Goal: Task Accomplishment & Management: Manage account settings

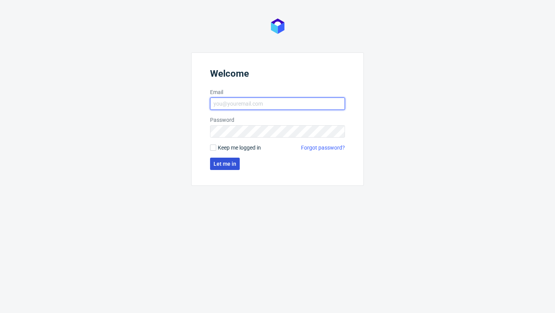
type input "sandra.beska@packhelp.com"
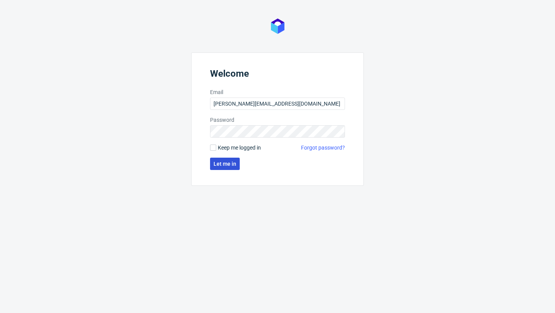
click at [227, 166] on span "Let me in" at bounding box center [224, 163] width 23 height 5
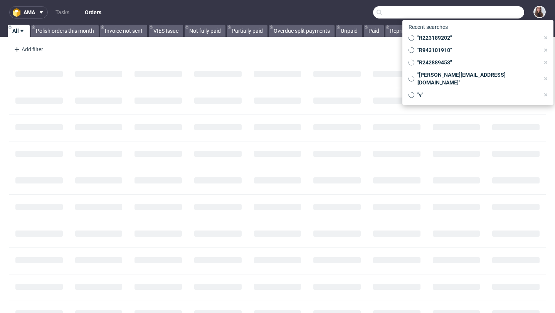
click at [484, 17] on input "text" at bounding box center [448, 12] width 151 height 12
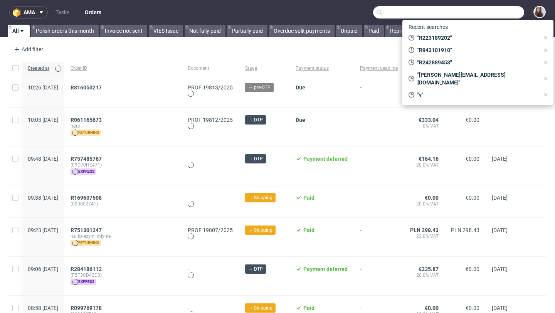
paste input "R657005829"
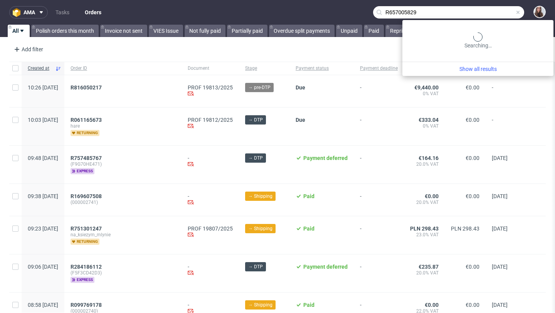
type input "R657005829"
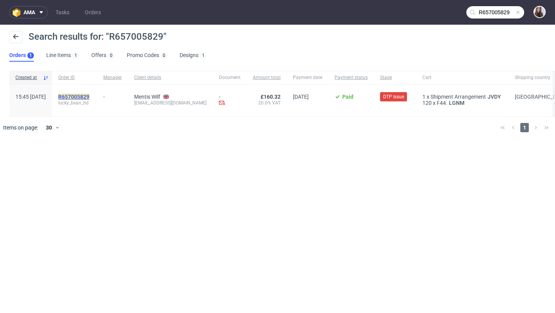
click at [89, 96] on mark "R657005829" at bounding box center [73, 97] width 31 height 6
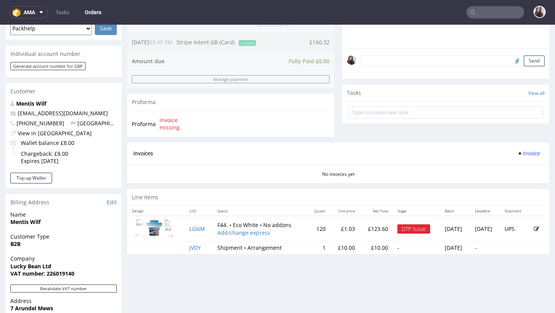
scroll to position [224, 0]
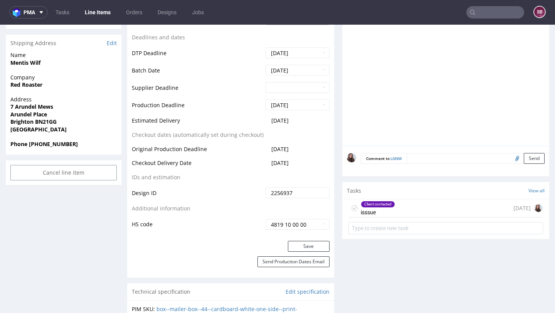
scroll to position [304, 0]
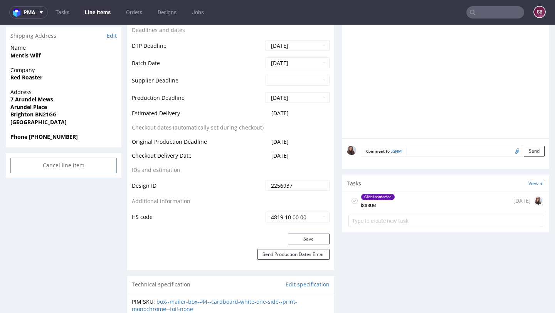
click at [391, 198] on div "Client contacted" at bounding box center [378, 197] width 34 height 6
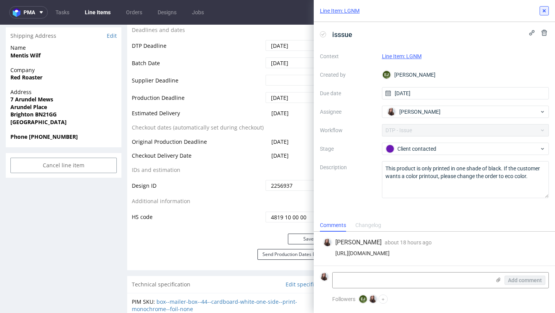
click at [541, 13] on icon at bounding box center [544, 11] width 6 height 6
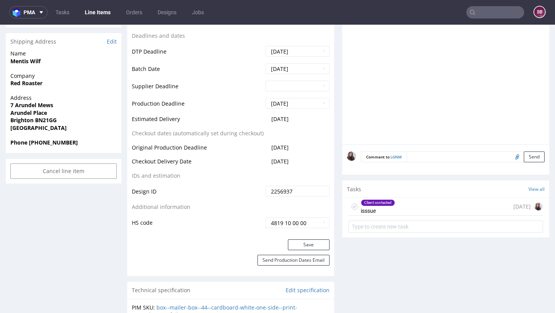
scroll to position [318, 0]
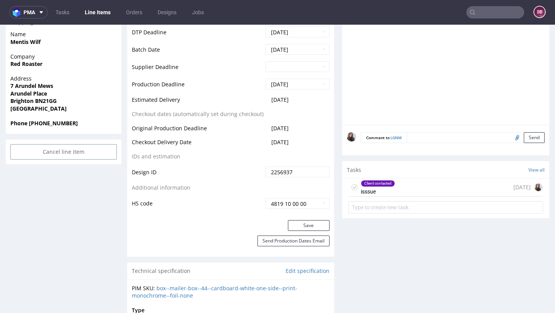
click at [383, 179] on div "Client contacted isssue" at bounding box center [378, 187] width 34 height 18
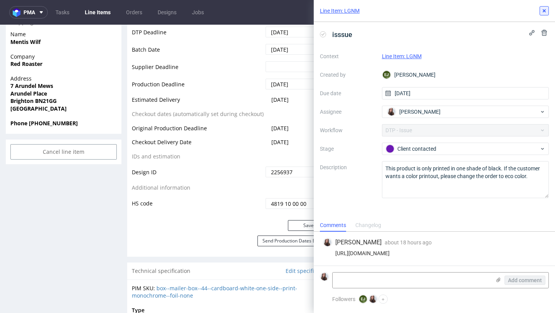
click at [544, 11] on use at bounding box center [543, 10] width 3 height 3
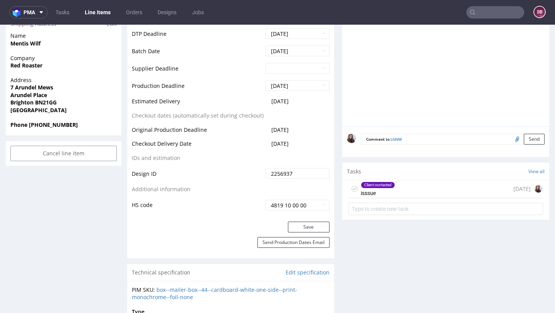
scroll to position [316, 0]
click at [461, 190] on div "Client contacted isssue 2 days ago" at bounding box center [445, 190] width 195 height 18
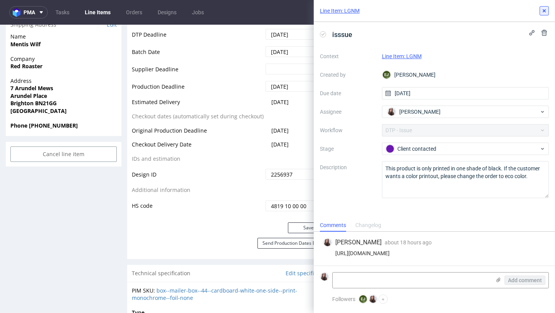
click at [544, 12] on icon at bounding box center [544, 11] width 6 height 6
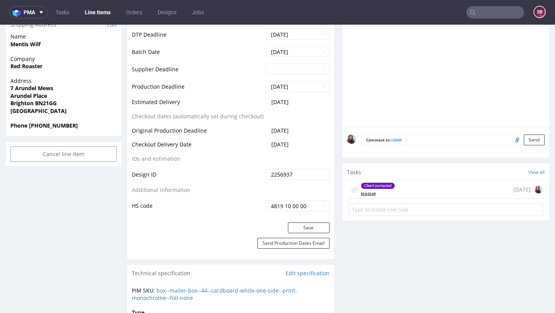
click at [391, 181] on div "Client contacted isssue" at bounding box center [378, 190] width 34 height 18
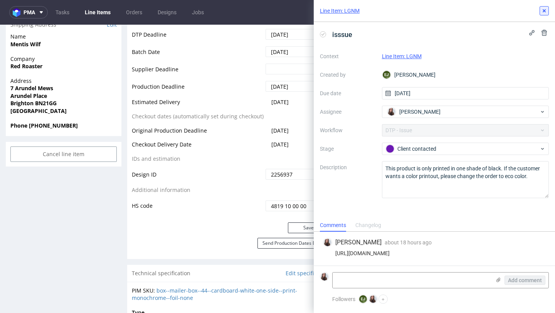
click at [544, 9] on icon at bounding box center [544, 11] width 6 height 6
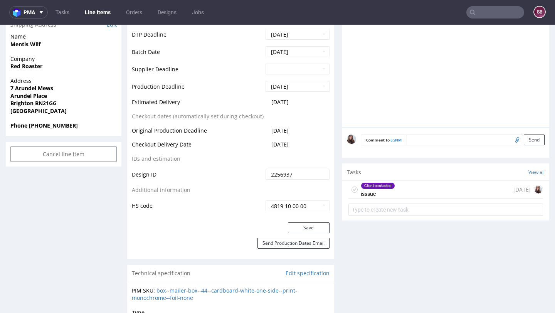
click at [406, 188] on div "Client contacted isssue 2 days ago" at bounding box center [445, 190] width 195 height 18
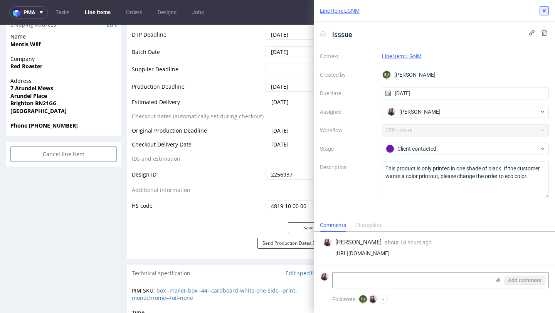
click at [547, 9] on button at bounding box center [543, 10] width 9 height 9
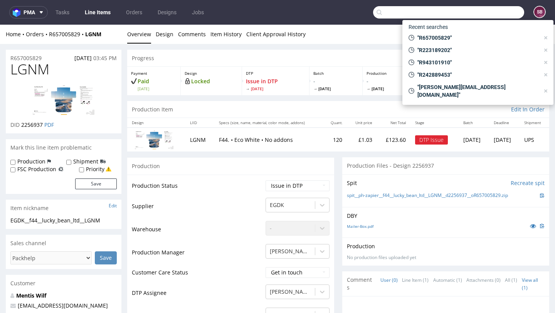
click at [487, 10] on input "text" at bounding box center [448, 12] width 151 height 12
paste input "R932942808"
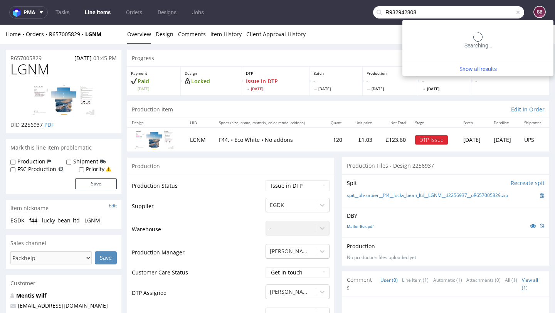
type input "R932942808"
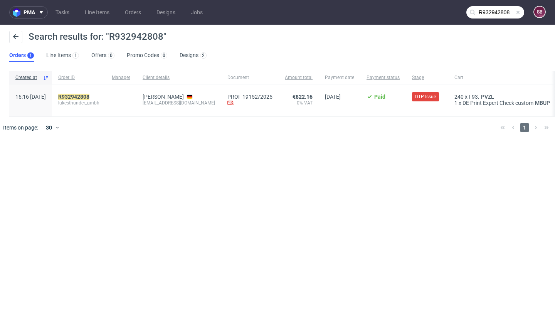
click at [99, 101] on span "lukesthunder_gmbh" at bounding box center [78, 103] width 41 height 6
click at [99, 100] on span "lukesthunder_gmbh" at bounding box center [78, 103] width 41 height 6
click at [89, 98] on mark "R932942808" at bounding box center [73, 97] width 31 height 6
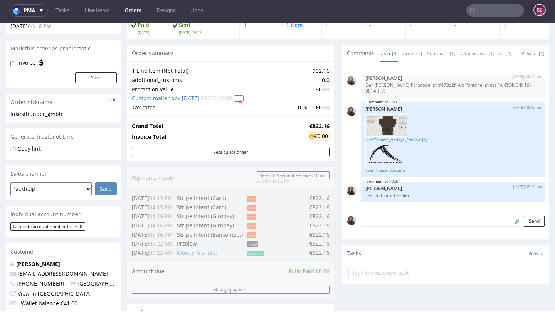
scroll to position [50, 0]
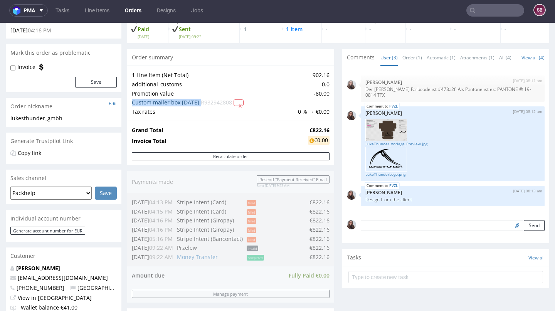
drag, startPoint x: 223, startPoint y: 102, endPoint x: 133, endPoint y: 102, distance: 89.8
click at [133, 102] on td "Custom mailer box September 2025 R932942808 X" at bounding box center [214, 102] width 164 height 9
copy td "Custom mailer box [DATE]"
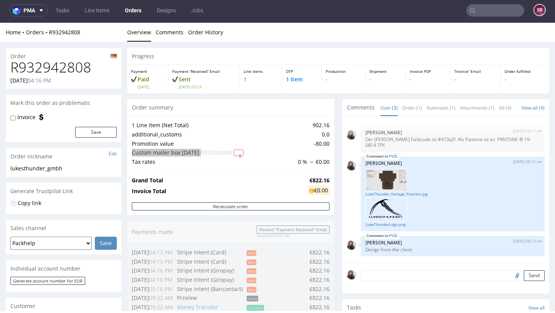
click at [480, 11] on input "text" at bounding box center [495, 10] width 58 height 12
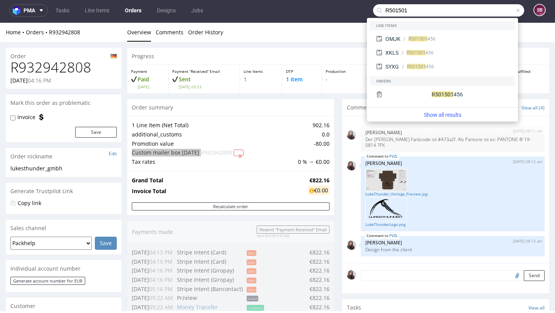
type input "R501501"
click at [458, 31] on div "OMJK R501501 456 XKLS R501501 456 SYXG R501501 456" at bounding box center [442, 53] width 145 height 46
click at [431, 35] on div "OMJK R501501 456" at bounding box center [442, 39] width 139 height 14
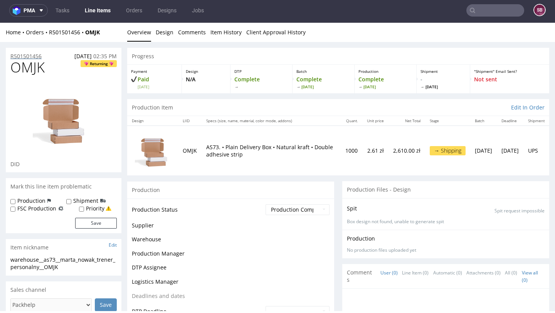
click at [34, 55] on p "R501501456" at bounding box center [25, 56] width 31 height 8
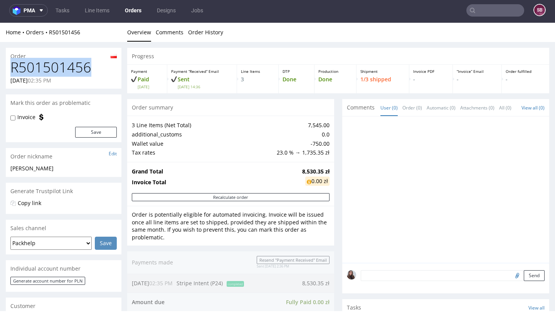
drag, startPoint x: 90, startPoint y: 65, endPoint x: 14, endPoint y: 66, distance: 76.3
click at [14, 66] on h1 "R501501456" at bounding box center [63, 67] width 106 height 15
copy h1 "R501501456"
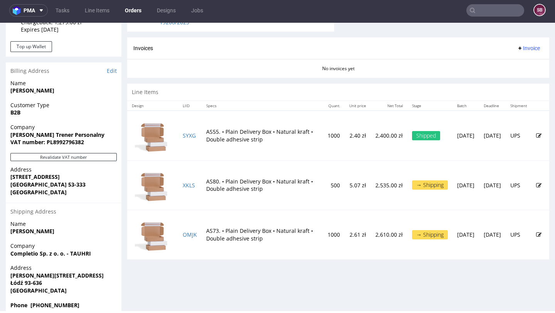
scroll to position [360, 0]
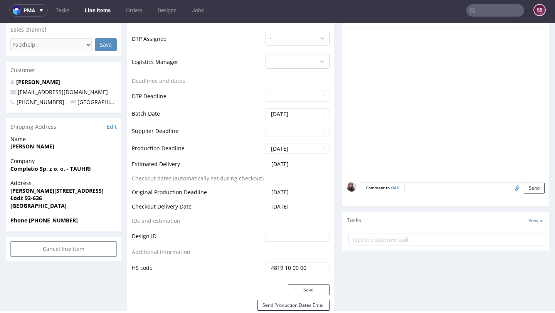
scroll to position [261, 0]
click at [306, 164] on td "2025-09-12" at bounding box center [297, 166] width 66 height 14
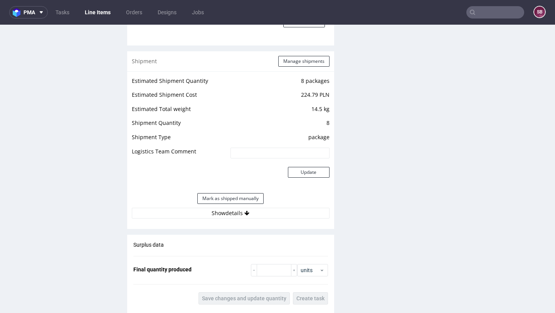
scroll to position [773, 0]
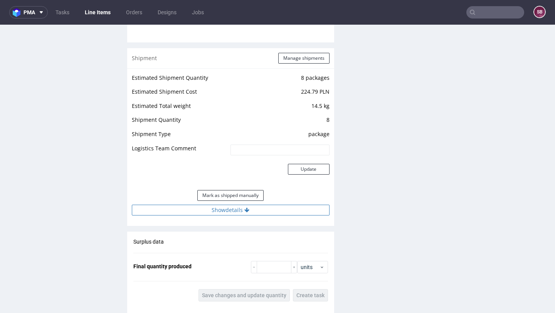
click at [222, 210] on button "Show details" at bounding box center [231, 210] width 198 height 11
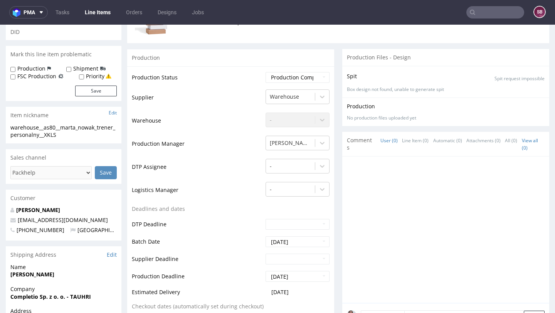
scroll to position [0, 0]
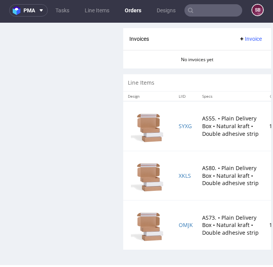
scroll to position [1042, 0]
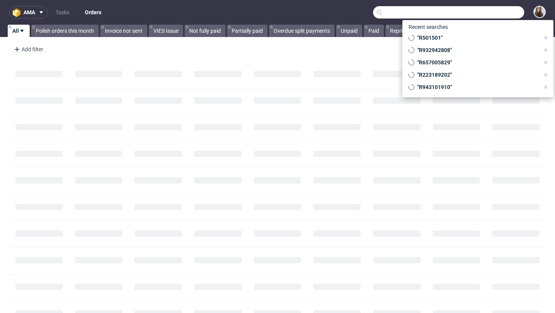
click at [474, 15] on input "text" at bounding box center [448, 12] width 151 height 12
paste input "R143684543"
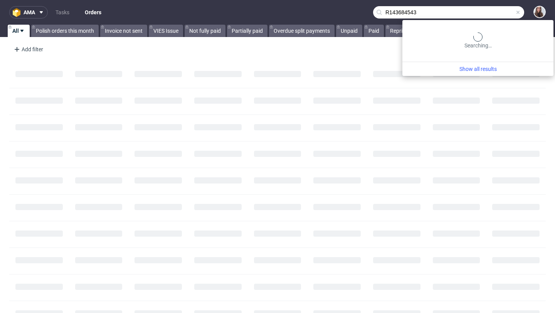
type input "R143684543"
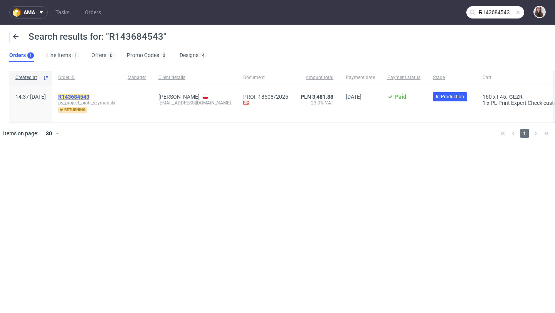
click at [89, 98] on mark "R143684543" at bounding box center [73, 97] width 31 height 6
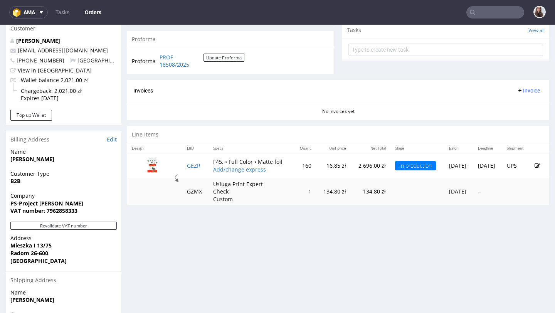
scroll to position [295, 0]
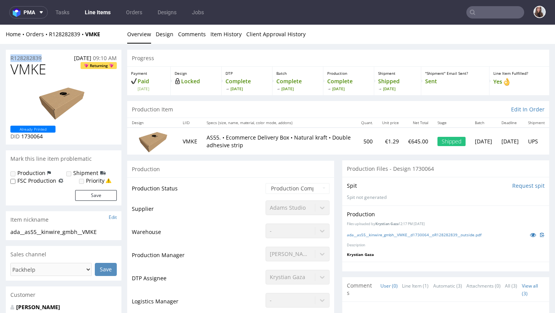
drag, startPoint x: 51, startPoint y: 57, endPoint x: 7, endPoint y: 57, distance: 43.5
click at [7, 57] on div "R128282839 14.08.2025 09:10 AM" at bounding box center [64, 56] width 116 height 12
copy p "R128282839"
click at [52, 52] on div "R128282839 14.08.2025 09:10 AM" at bounding box center [64, 56] width 116 height 12
drag, startPoint x: 51, startPoint y: 57, endPoint x: 9, endPoint y: 56, distance: 42.4
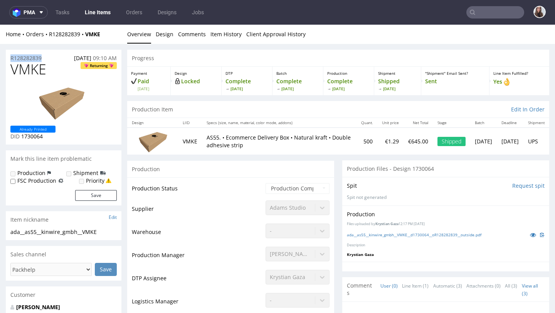
click at [9, 56] on div "R128282839 14.08.2025 09:10 AM" at bounding box center [64, 56] width 116 height 12
copy p "R128282839"
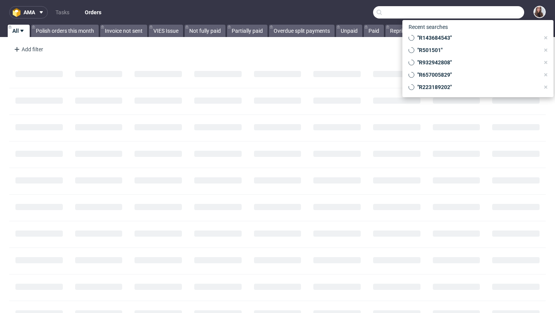
click at [473, 13] on input "text" at bounding box center [448, 12] width 151 height 12
paste input "932942808"
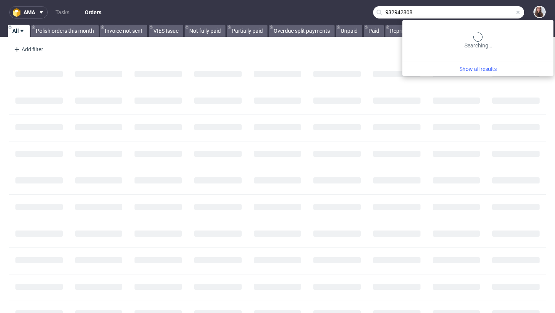
type input "932942808"
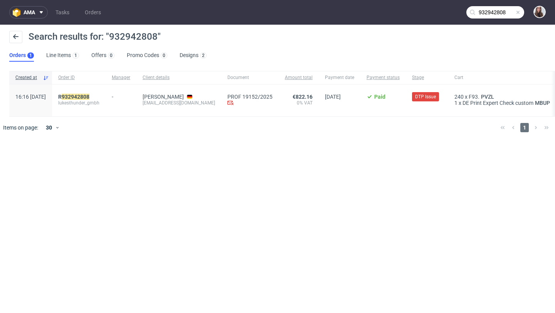
click at [99, 101] on span "lukesthunder_gmbh" at bounding box center [78, 103] width 41 height 6
click at [89, 96] on mark "932942808" at bounding box center [76, 97] width 28 height 6
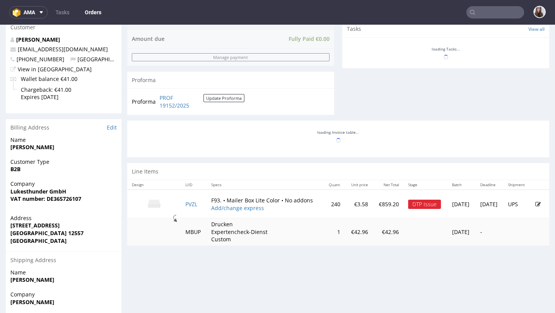
scroll to position [281, 0]
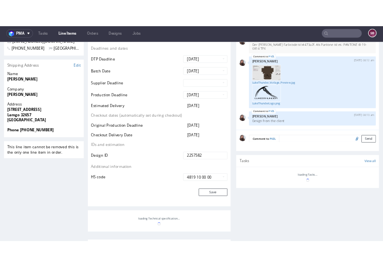
scroll to position [319, 0]
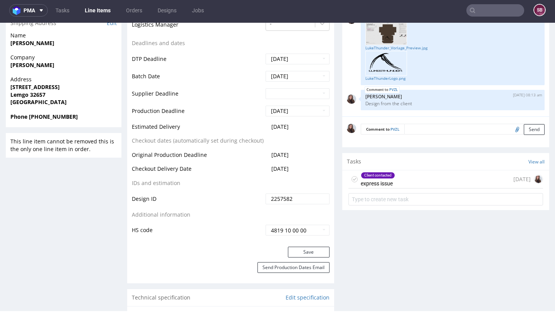
click at [411, 178] on div "Client contacted express issue 1 day ago" at bounding box center [445, 179] width 195 height 18
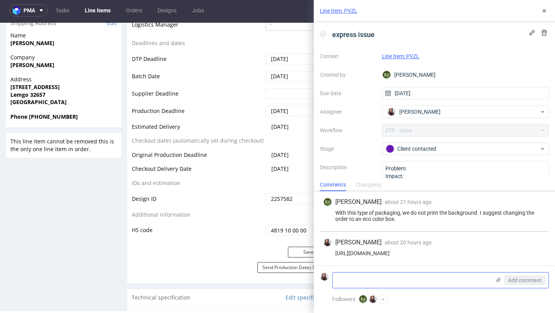
click at [386, 276] on textarea at bounding box center [411, 279] width 158 height 15
type textarea "The client wants to change to one color."
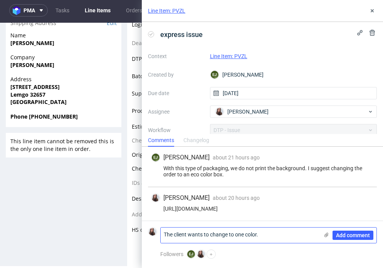
click at [325, 237] on icon at bounding box center [326, 235] width 6 height 6
click at [0, 0] on input "file" at bounding box center [0, 0] width 0 height 0
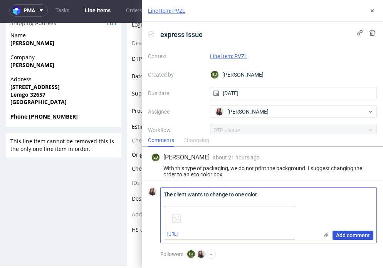
click at [350, 233] on span "Add comment" at bounding box center [353, 235] width 34 height 5
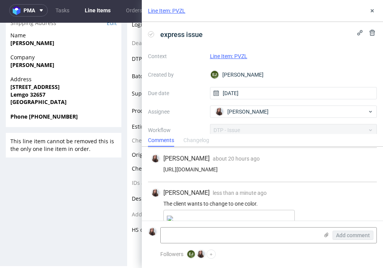
scroll to position [69, 0]
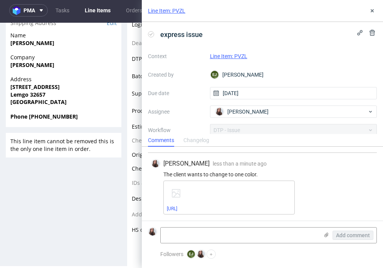
click at [240, 54] on link "Line Item: PVZL" at bounding box center [228, 56] width 37 height 6
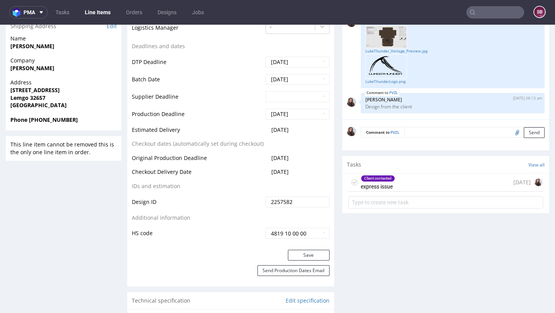
scroll to position [320, 0]
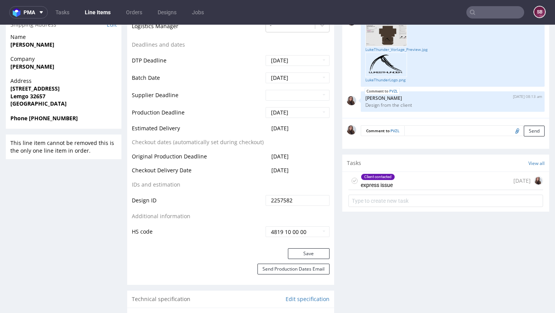
click at [371, 179] on div "Client contacted" at bounding box center [378, 177] width 34 height 6
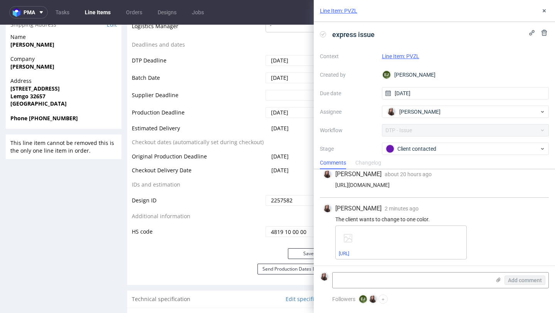
scroll to position [31, 0]
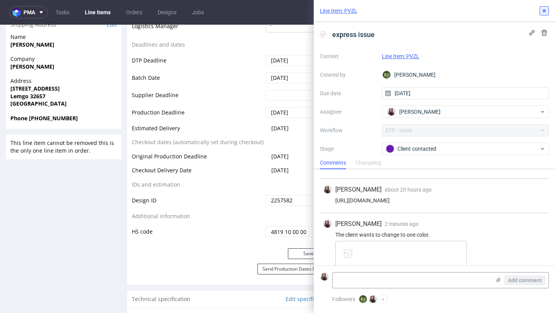
click at [383, 10] on icon at bounding box center [544, 11] width 6 height 6
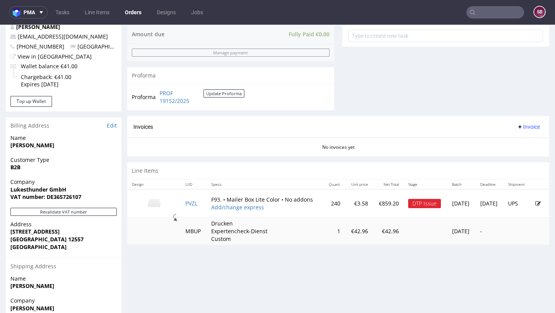
scroll to position [316, 0]
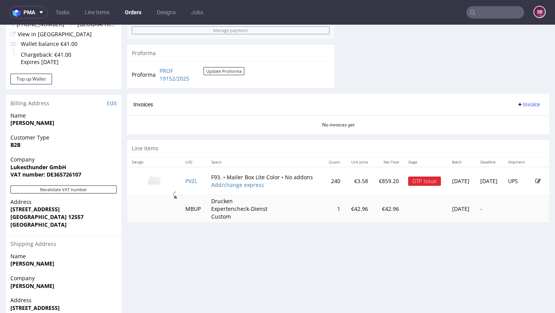
click at [383, 179] on icon at bounding box center [537, 180] width 5 height 5
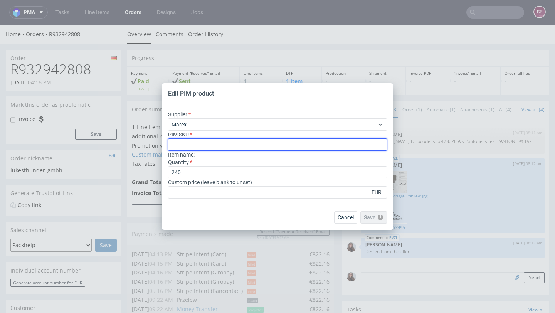
click at [208, 144] on input "text" at bounding box center [277, 144] width 219 height 12
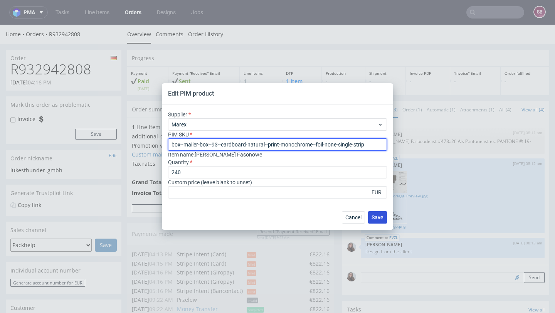
type input "box--mailer-box--93--cardboard-natural--print-monochrome--foil-none-single-strip"
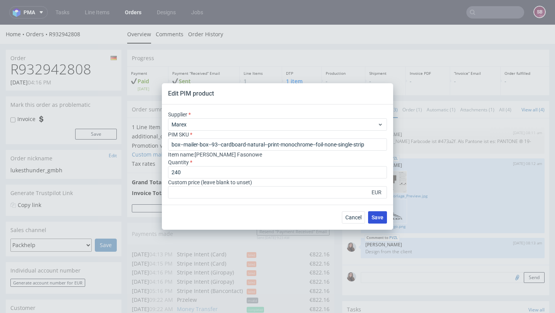
click at [383, 218] on button "Save" at bounding box center [377, 217] width 19 height 12
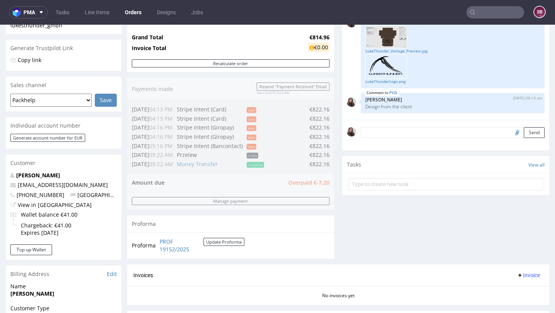
scroll to position [145, 0]
click at [371, 138] on textarea at bounding box center [453, 132] width 184 height 11
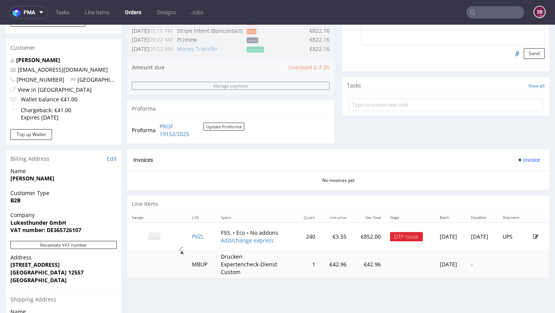
scroll to position [279, 0]
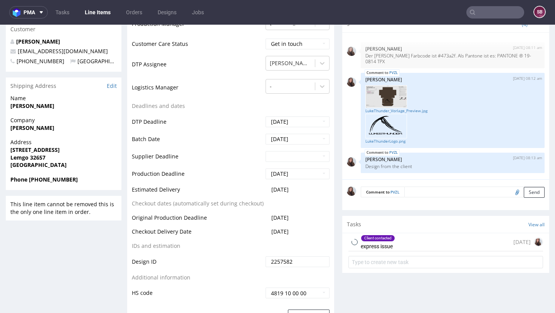
scroll to position [270, 0]
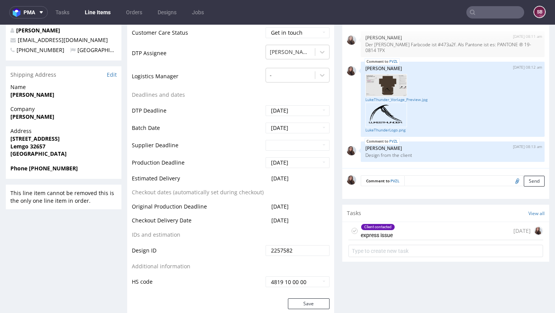
click at [383, 182] on textarea at bounding box center [474, 180] width 140 height 11
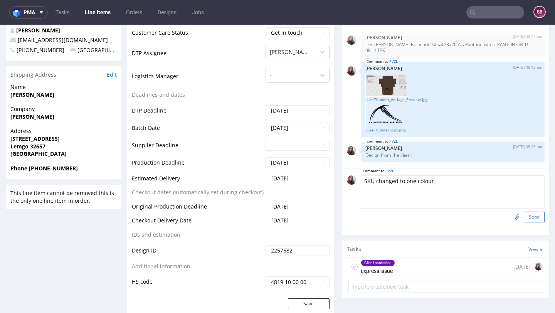
type textarea "SKU changed to one colour"
click at [383, 217] on button "Send" at bounding box center [534, 217] width 21 height 11
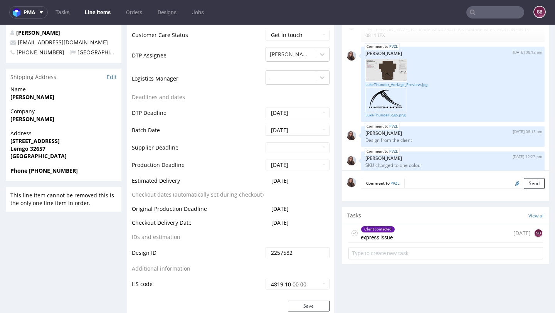
scroll to position [282, 0]
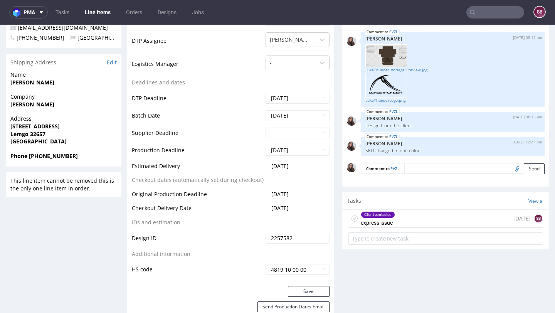
click at [383, 216] on div "Client contacted express issue 1 day ago SB" at bounding box center [445, 219] width 195 height 18
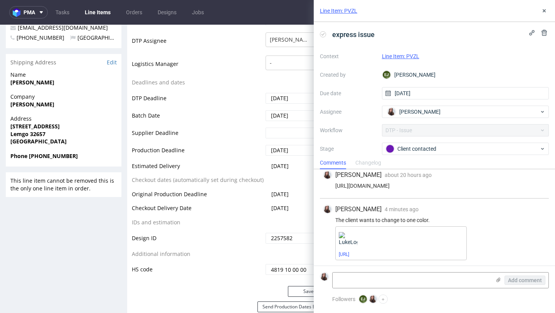
scroll to position [46, 0]
click at [383, 54] on link "Line Item: PVZL" at bounding box center [400, 56] width 37 height 6
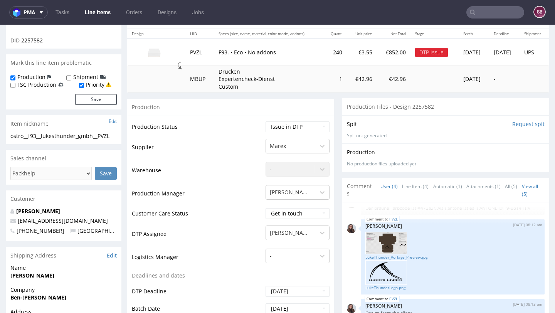
scroll to position [94, 0]
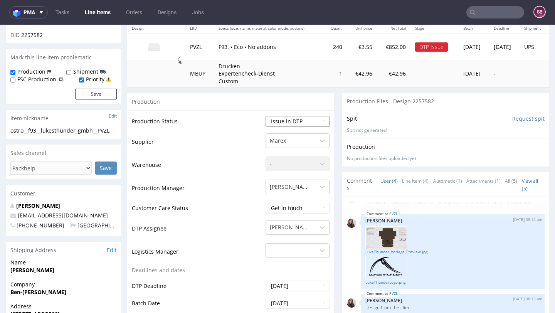
click at [275, 122] on select "Waiting for Artwork Waiting for Diecut Waiting for Mockup Waiting for DTP Waiti…" at bounding box center [297, 121] width 64 height 11
select select "back_for_dtp"
click at [265, 116] on select "Waiting for Artwork Waiting for Diecut Waiting for Mockup Waiting for DTP Waiti…" at bounding box center [297, 121] width 64 height 11
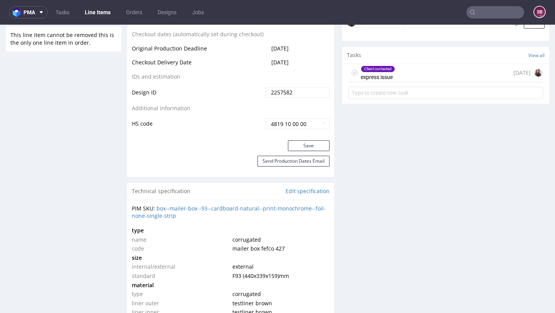
scroll to position [428, 0]
click at [316, 144] on button "Save" at bounding box center [309, 144] width 42 height 11
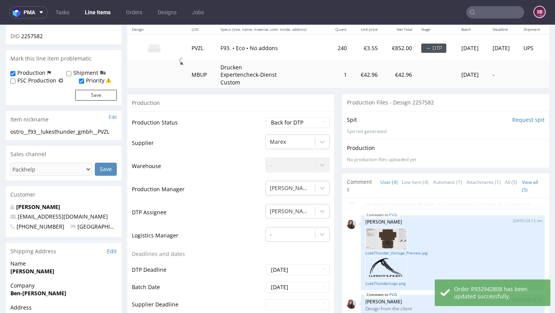
scroll to position [0, 0]
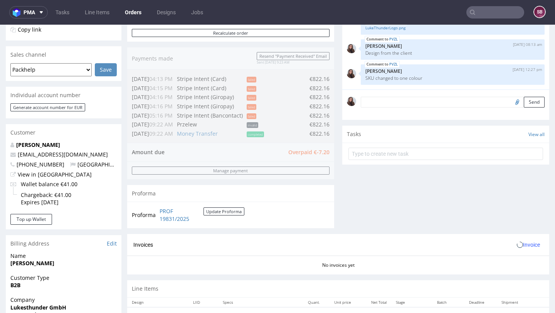
scroll to position [245, 0]
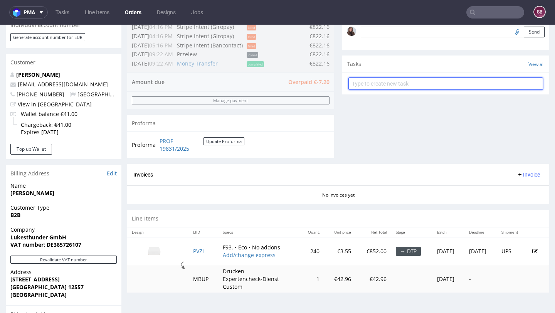
click at [383, 87] on input "text" at bounding box center [445, 83] width 195 height 12
type input "refund"
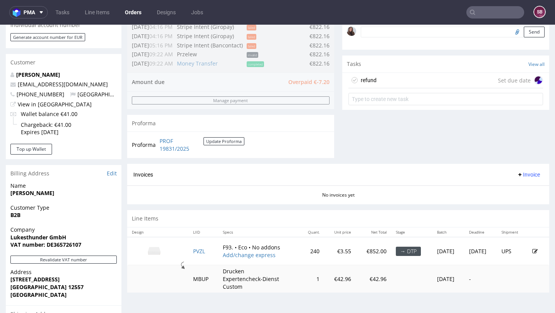
click at [407, 84] on div "refund Set due date" at bounding box center [445, 80] width 195 height 15
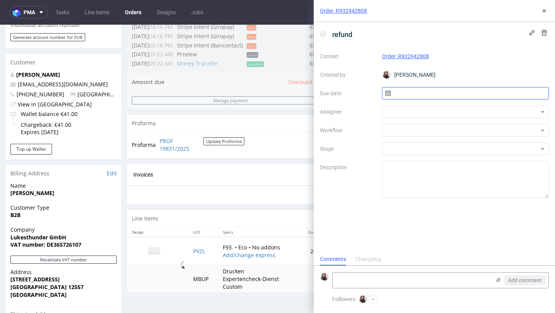
scroll to position [6, 0]
click at [401, 110] on div at bounding box center [465, 112] width 167 height 12
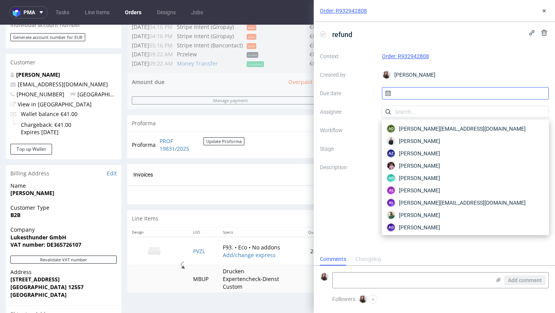
click at [425, 89] on input "text" at bounding box center [465, 93] width 167 height 12
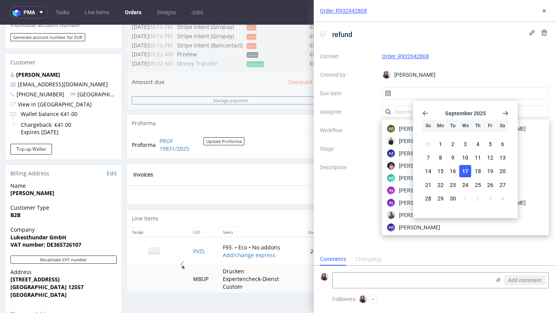
click at [467, 171] on span "17" at bounding box center [465, 171] width 6 height 8
type input "17/09/2025"
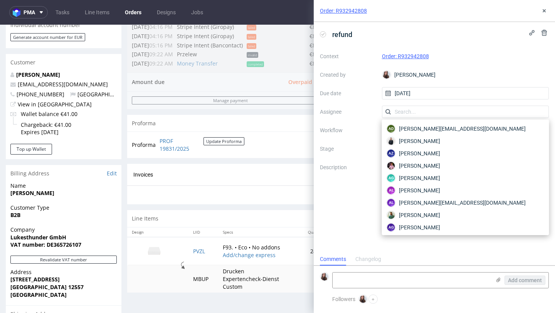
click at [472, 41] on div "refund Context Order: R932942808 Created by Sandra Beśka Due date 17/09/2025 As…" at bounding box center [434, 137] width 241 height 231
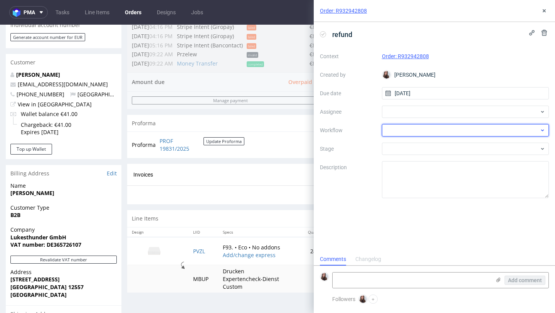
click at [426, 131] on div at bounding box center [465, 130] width 167 height 12
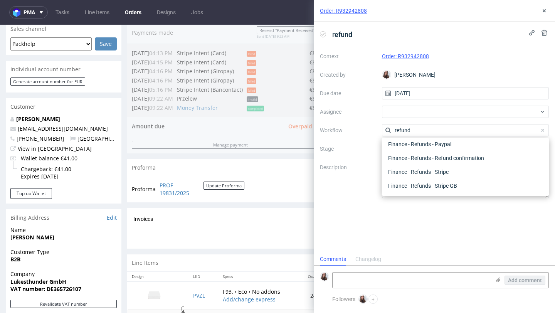
scroll to position [200, 0]
type input "refund"
click at [436, 171] on div "Finance - Refunds - Stripe" at bounding box center [465, 172] width 161 height 14
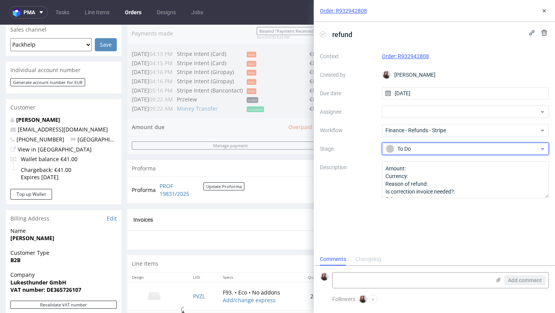
click at [423, 149] on div "To Do" at bounding box center [462, 148] width 153 height 8
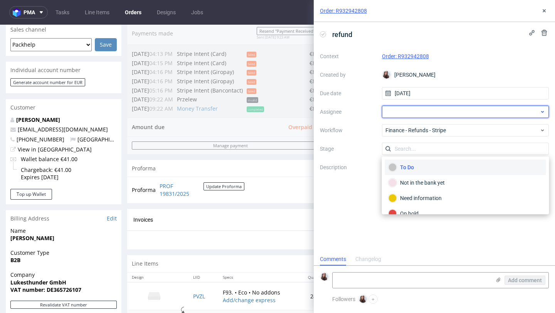
click at [412, 114] on div at bounding box center [465, 112] width 167 height 12
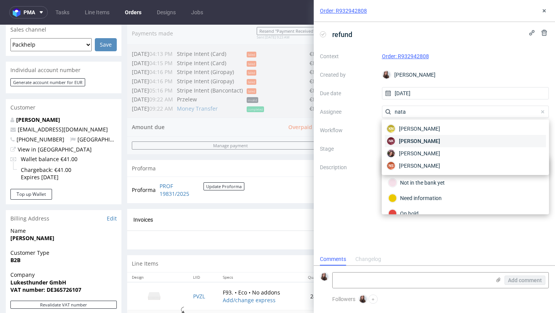
type input "nata"
click at [423, 141] on span "Natalia Kaczorowska" at bounding box center [419, 141] width 41 height 8
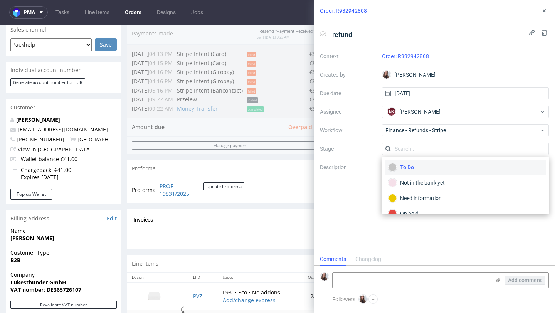
click at [364, 213] on div "refund Context Order: R932942808 Created by Sandra Beśka Due date 17/09/2025 As…" at bounding box center [434, 137] width 241 height 231
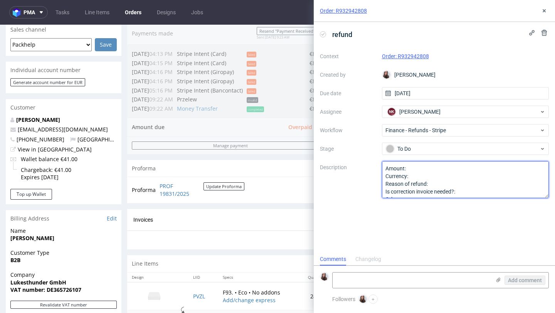
click at [426, 166] on textarea "Amount: Currency: Reason of refund: Is correction invoice needed?: Other:" at bounding box center [465, 179] width 167 height 37
click at [431, 174] on textarea "Amount: Currency: Reason of refund: Is correction invoice needed?: Other:" at bounding box center [465, 179] width 167 height 37
click at [434, 183] on textarea "Amount: Currency: Reason of refund: Is correction invoice needed?: Other:" at bounding box center [465, 179] width 167 height 37
click at [469, 192] on textarea "Amount: Currency: Reason of refund: Is correction invoice needed?: Other:" at bounding box center [465, 179] width 167 height 37
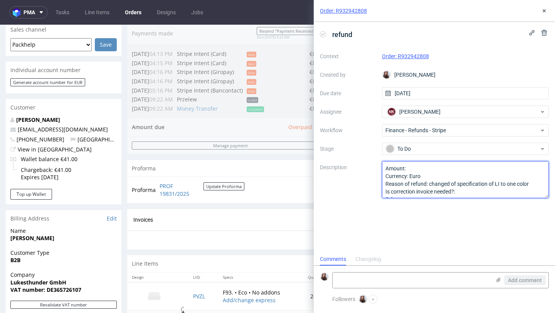
click at [429, 171] on textarea "Amount: Currency: Reason of refund: Is correction invoice needed?: Other:" at bounding box center [465, 179] width 167 height 37
type textarea "Amount: 7, Currency: Euro Reason of refund: changed of specification of LI to o…"
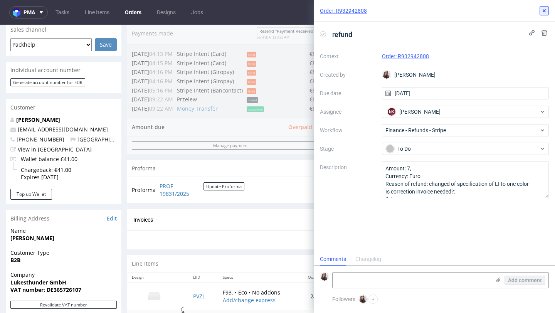
click at [544, 10] on use at bounding box center [543, 10] width 3 height 3
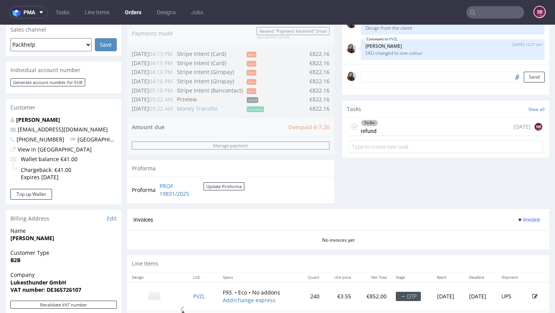
click at [428, 136] on div "To Do refund [DATE] NK" at bounding box center [445, 127] width 195 height 18
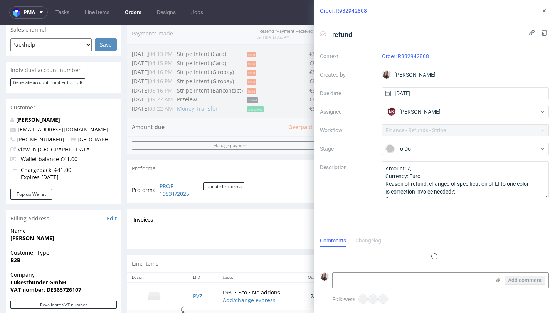
scroll to position [6, 0]
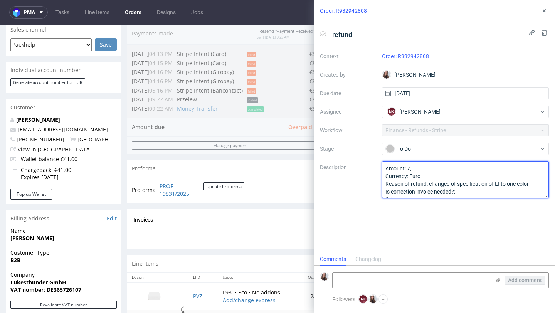
click at [431, 164] on textarea "Amount: 7, Currency: Euro Reason of refund: changed of specification of LI to o…" at bounding box center [465, 179] width 167 height 37
click at [432, 166] on textarea "Amount: 7, Currency: Euro Reason of refund: changed of specification of LI to o…" at bounding box center [465, 179] width 167 height 37
type textarea "Amount: 7, 20 Currency: Euro Reason of refund: changed of specification of LI t…"
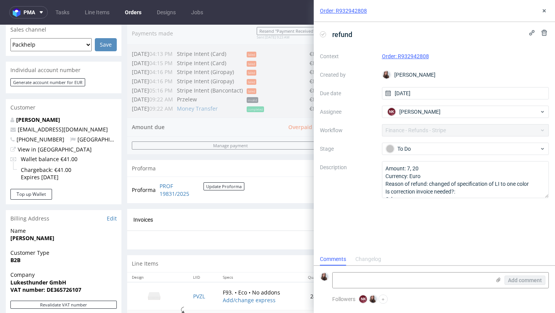
click at [257, 190] on div "Proforma PROF 19831/2025 Update Proforma" at bounding box center [230, 189] width 207 height 26
click at [274, 226] on div "Invoices Invoice" at bounding box center [338, 220] width 422 height 22
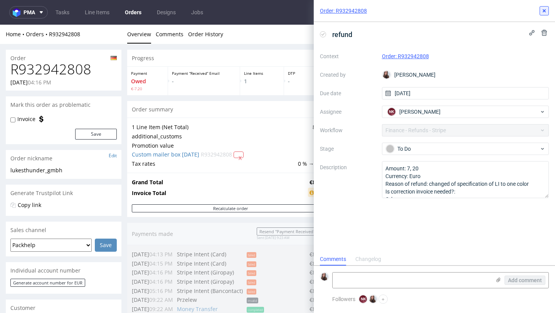
click at [547, 9] on button at bounding box center [543, 10] width 9 height 9
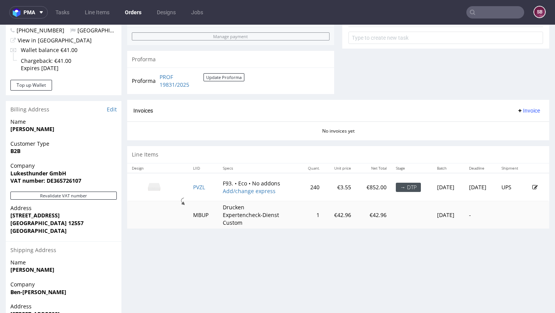
scroll to position [321, 0]
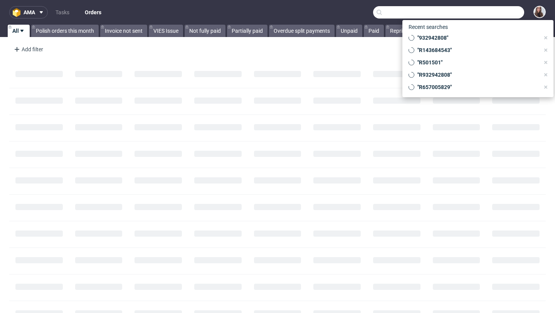
click at [490, 14] on input "text" at bounding box center [448, 12] width 151 height 12
paste input "R873754668"
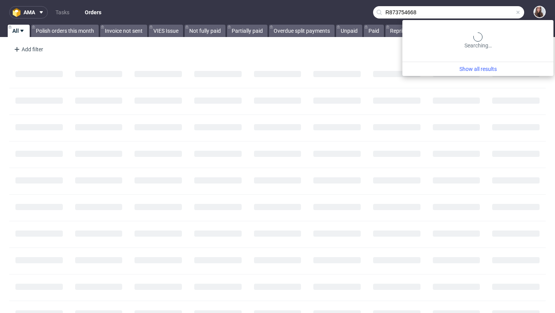
type input "R873754668"
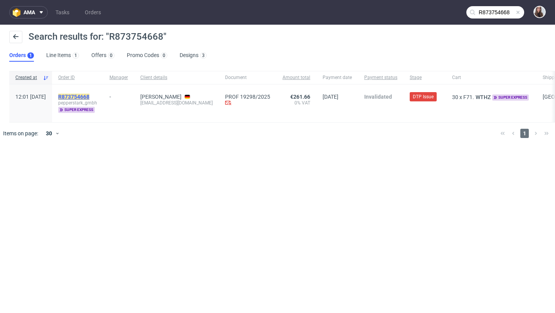
click at [89, 96] on mark "R873754668" at bounding box center [73, 97] width 31 height 6
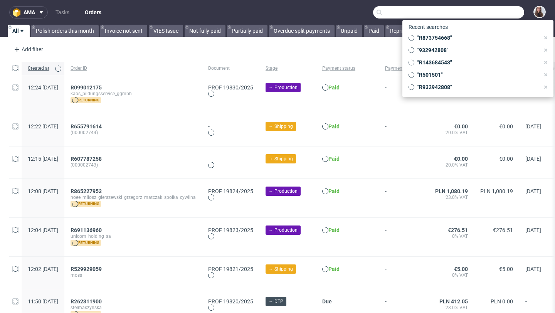
click at [479, 13] on input "text" at bounding box center [448, 12] width 151 height 12
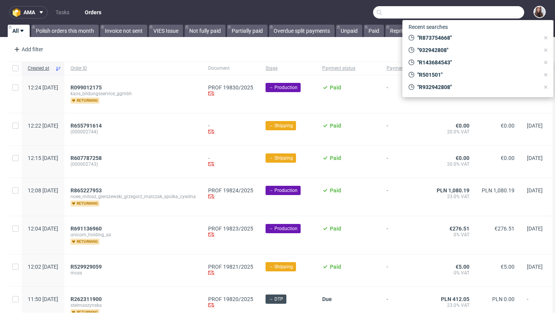
paste input "R387946860"
type input "R387946860"
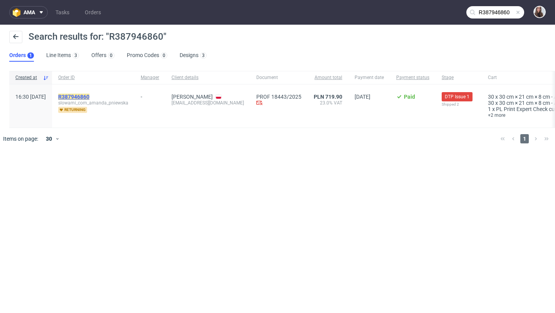
click at [89, 99] on mark "R387946860" at bounding box center [73, 97] width 31 height 6
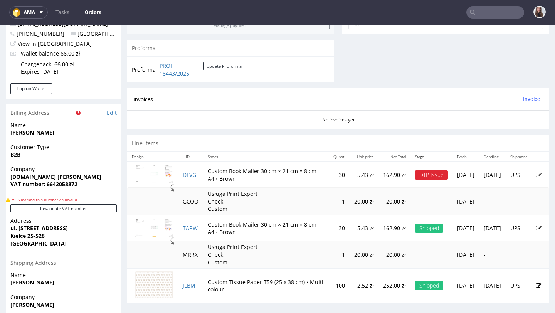
scroll to position [328, 0]
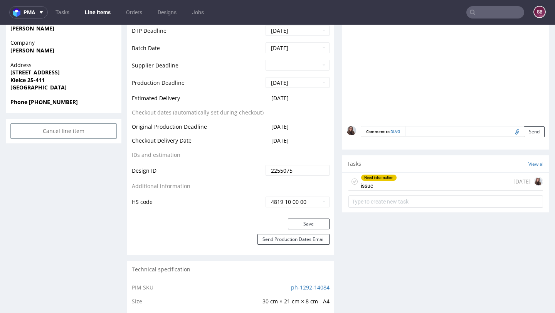
scroll to position [396, 0]
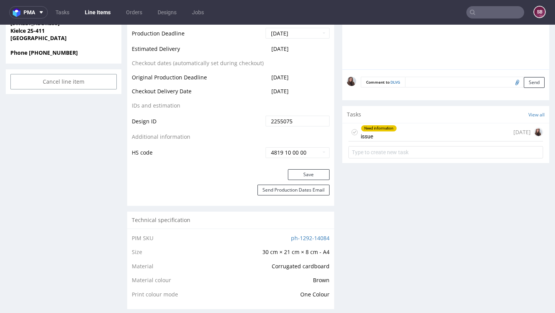
click at [419, 129] on div "Need information issue 14 days ago" at bounding box center [445, 132] width 195 height 18
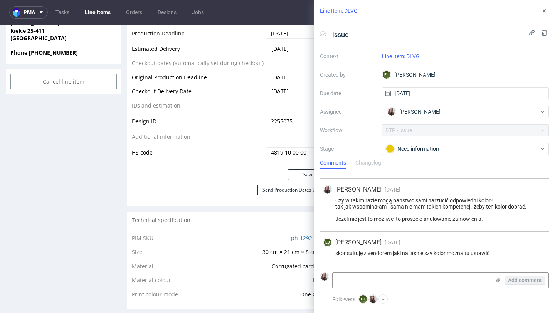
scroll to position [252, 0]
click at [378, 277] on textarea at bounding box center [411, 279] width 158 height 15
type textarea "`"
type textarea "C"
click at [212, 40] on td "Production Deadline" at bounding box center [198, 35] width 132 height 17
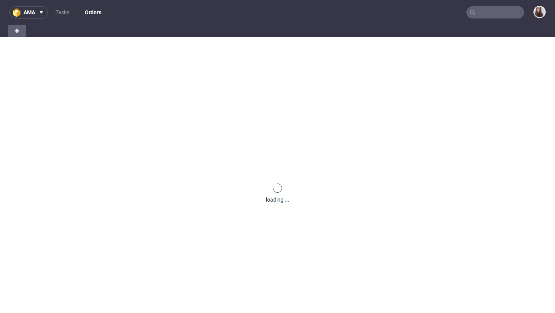
click at [481, 15] on input "text" at bounding box center [495, 12] width 58 height 12
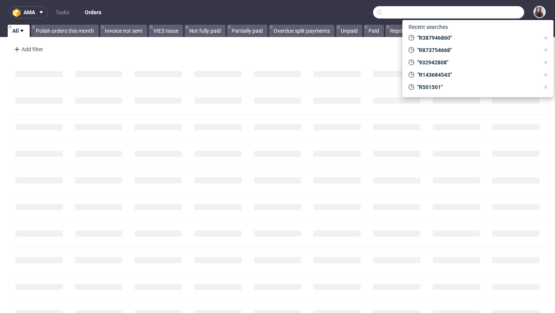
paste input "R809426071"
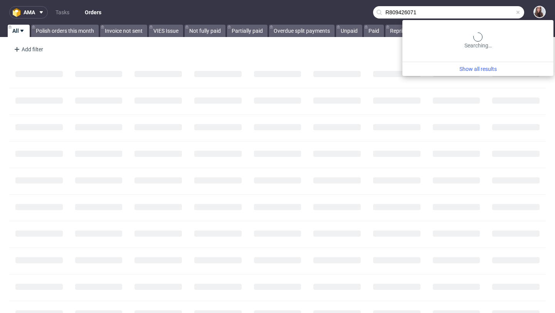
type input "R809426071"
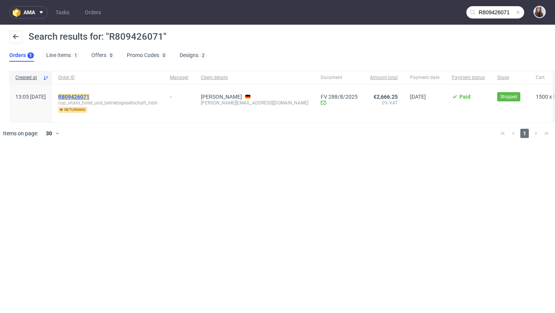
click at [89, 96] on mark "R809426071" at bounding box center [73, 97] width 31 height 6
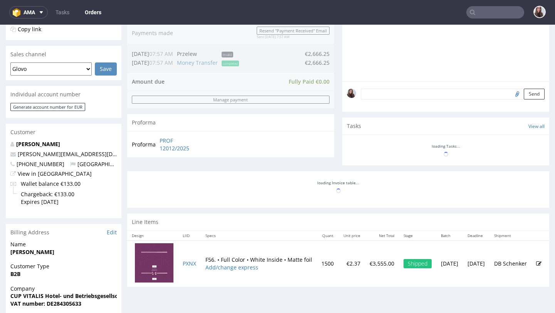
scroll to position [185, 0]
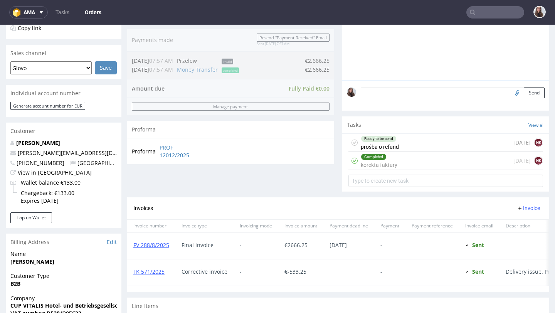
click at [396, 167] on div "Completed korekta faktury [DATE] NK" at bounding box center [445, 161] width 195 height 18
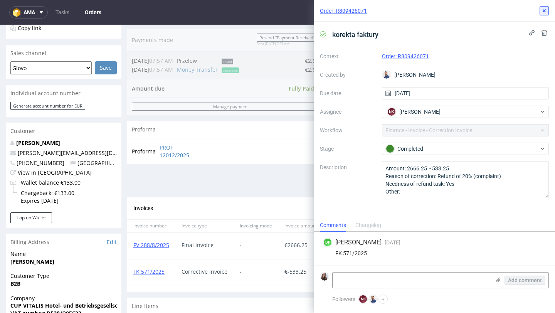
click at [543, 10] on icon at bounding box center [544, 11] width 6 height 6
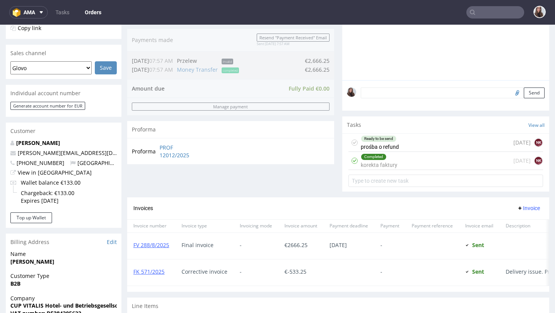
click at [415, 152] on div "Ready to be send prośba o refund 13 days ago NK" at bounding box center [445, 143] width 195 height 18
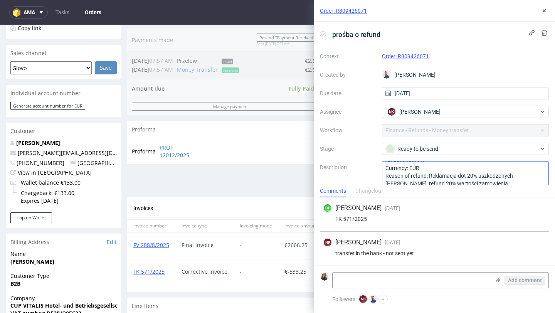
scroll to position [16, 0]
click at [546, 12] on icon at bounding box center [544, 11] width 6 height 6
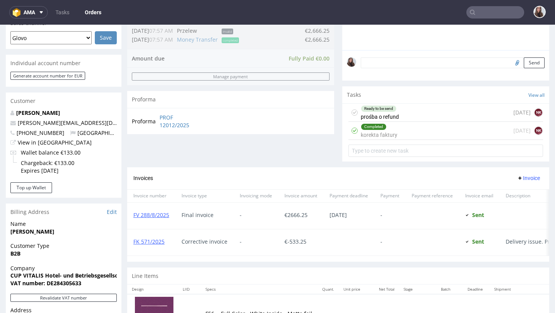
scroll to position [233, 0]
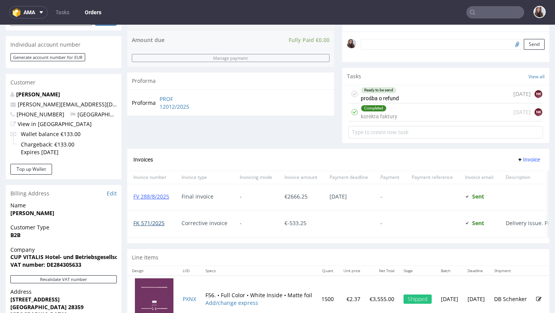
click at [152, 227] on link "FK 571/2025" at bounding box center [148, 222] width 31 height 7
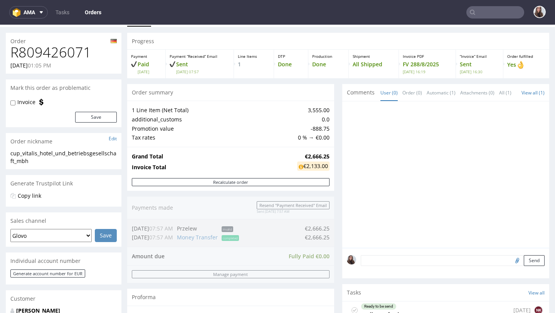
scroll to position [0, 0]
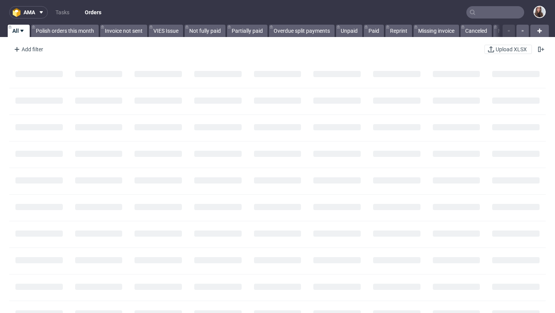
click at [482, 12] on input "text" at bounding box center [495, 12] width 58 height 12
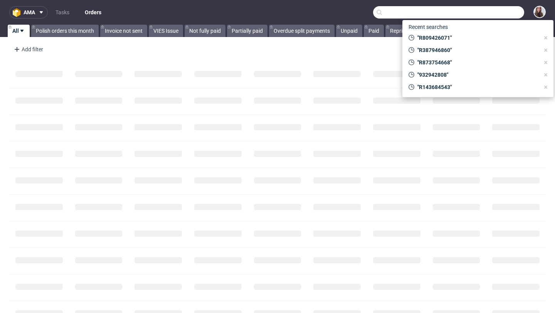
paste input "R321375634"
type input "R321375634"
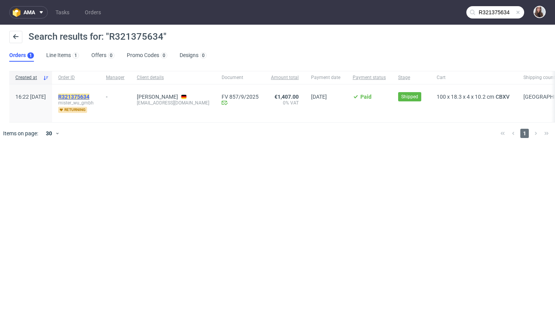
click at [89, 95] on mark "R321375634" at bounding box center [73, 97] width 31 height 6
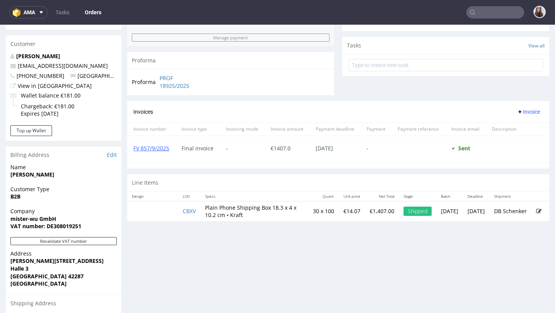
scroll to position [264, 0]
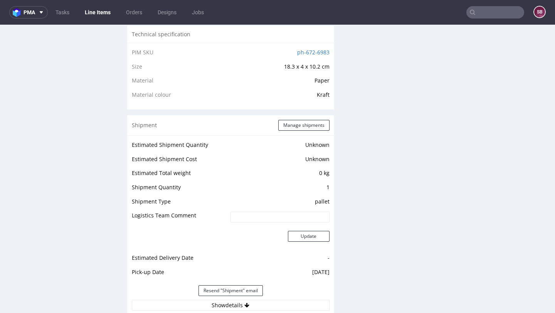
scroll to position [548, 0]
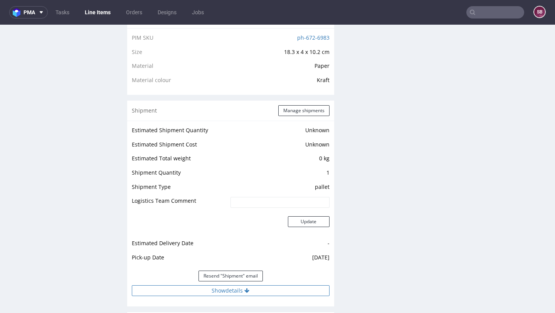
click at [232, 290] on button "Show details" at bounding box center [231, 290] width 198 height 11
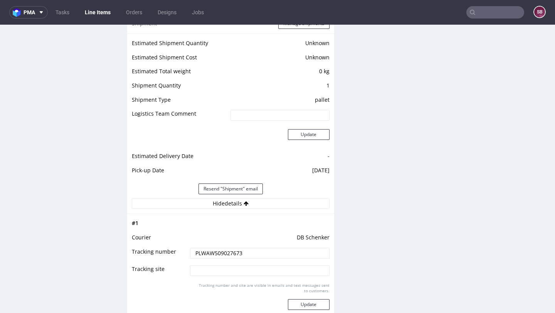
scroll to position [636, 0]
drag, startPoint x: 253, startPoint y: 248, endPoint x: 190, endPoint y: 248, distance: 62.4
click at [190, 248] on input "PLWAW509027673" at bounding box center [259, 252] width 139 height 11
drag, startPoint x: 240, startPoint y: 255, endPoint x: 189, endPoint y: 255, distance: 51.2
click at [190, 255] on input "PLWAW509027673" at bounding box center [259, 252] width 139 height 11
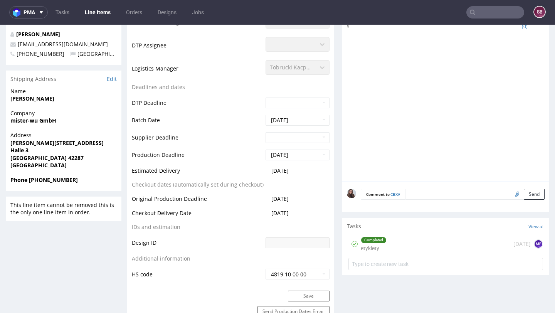
scroll to position [0, 0]
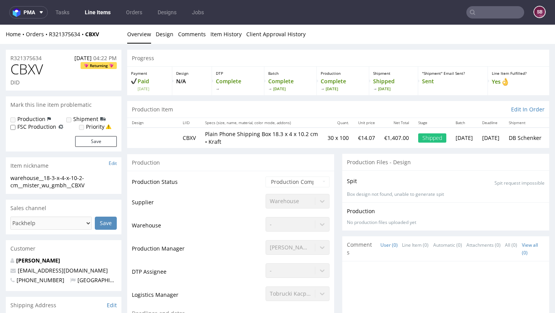
click at [489, 12] on input "text" at bounding box center [495, 12] width 58 height 12
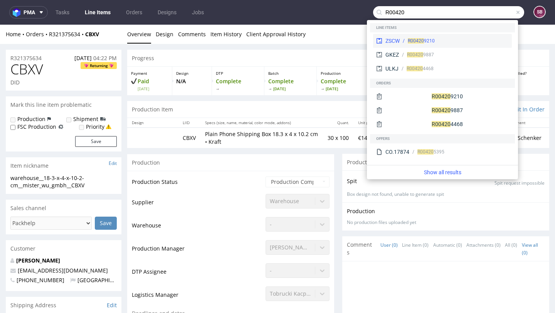
type input "R00420"
click at [457, 39] on div "R00420 9210" at bounding box center [454, 40] width 109 height 7
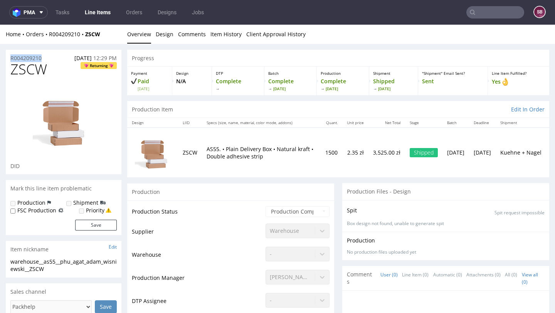
drag, startPoint x: 51, startPoint y: 59, endPoint x: 9, endPoint y: 58, distance: 41.6
click at [9, 58] on div "R004209210 02.09.2025 12:29 PM" at bounding box center [64, 56] width 116 height 12
copy p "R004209210"
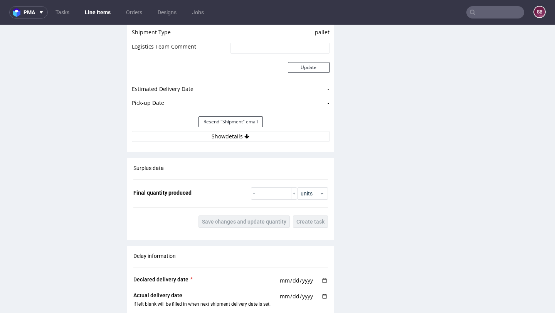
scroll to position [887, 0]
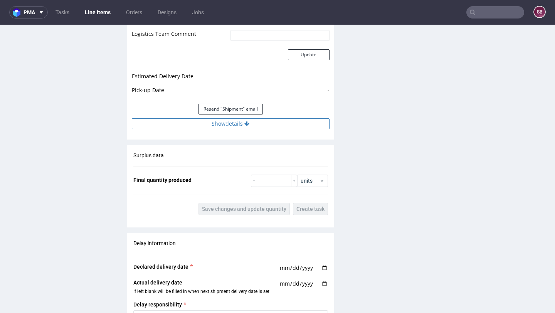
click at [232, 123] on button "Show details" at bounding box center [231, 123] width 198 height 11
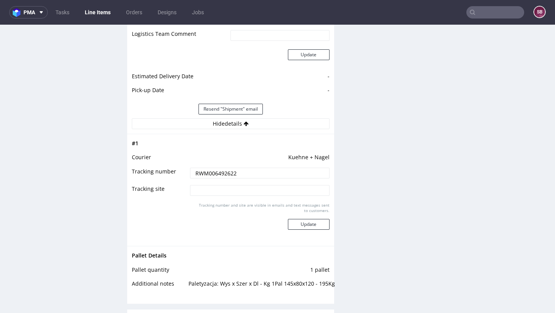
drag, startPoint x: 254, startPoint y: 171, endPoint x: 191, endPoint y: 173, distance: 62.8
click at [191, 173] on input "RWM006492622" at bounding box center [259, 173] width 139 height 11
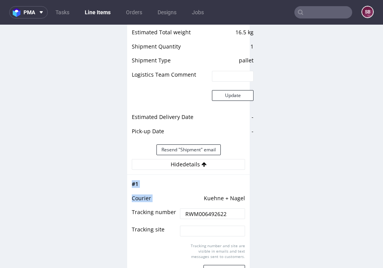
drag, startPoint x: 200, startPoint y: 190, endPoint x: 246, endPoint y: 192, distance: 45.9
click at [246, 192] on div "# 1 Courier Kuehne + Nagel Tracking number RWM006492622 Tracking site Tracking …" at bounding box center [188, 234] width 123 height 118
click at [242, 190] on div "# 1 Courier Kuehne + Nagel Tracking number RWM006492622 Tracking site Tracking …" at bounding box center [188, 234] width 123 height 118
drag, startPoint x: 244, startPoint y: 191, endPoint x: 203, endPoint y: 191, distance: 40.5
click at [203, 191] on div "# 1 Courier Kuehne + Nagel Tracking number RWM006492622 Tracking site Tracking …" at bounding box center [188, 234] width 123 height 118
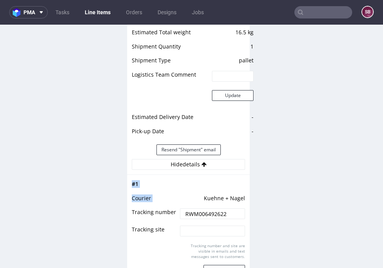
click at [203, 194] on td "Kuehne + Nagel" at bounding box center [211, 201] width 67 height 14
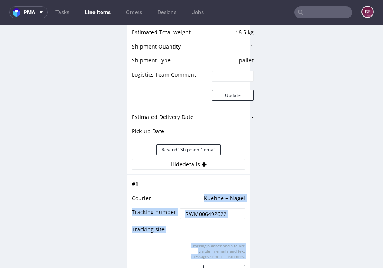
drag, startPoint x: 203, startPoint y: 191, endPoint x: 244, endPoint y: 191, distance: 40.8
click at [244, 191] on div "# 1 Courier Kuehne + Nagel Tracking number RWM006492622 Tracking site Tracking …" at bounding box center [188, 234] width 123 height 118
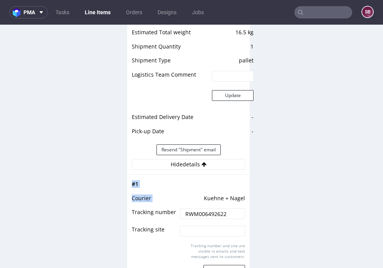
drag, startPoint x: 242, startPoint y: 191, endPoint x: 201, endPoint y: 191, distance: 41.2
click at [201, 191] on div "# 1 Courier Kuehne + Nagel Tracking number RWM006492622 Tracking site Tracking …" at bounding box center [188, 234] width 123 height 118
click at [198, 194] on td "Kuehne + Nagel" at bounding box center [211, 201] width 67 height 14
drag, startPoint x: 203, startPoint y: 190, endPoint x: 241, endPoint y: 191, distance: 37.8
click at [241, 194] on td "Kuehne + Nagel" at bounding box center [211, 201] width 67 height 14
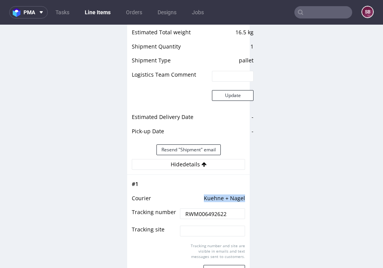
copy td "Kuehne + Nagel"
drag, startPoint x: 235, startPoint y: 208, endPoint x: 174, endPoint y: 206, distance: 61.3
click at [174, 208] on tr "Tracking number RWM006492622" at bounding box center [188, 216] width 113 height 17
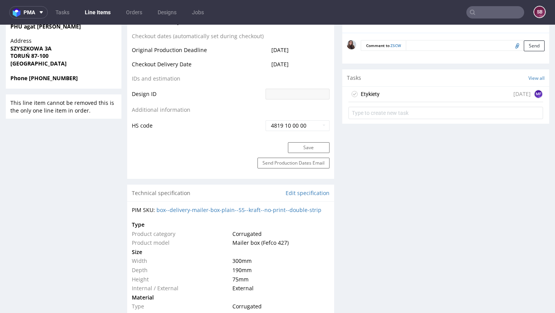
scroll to position [30, 0]
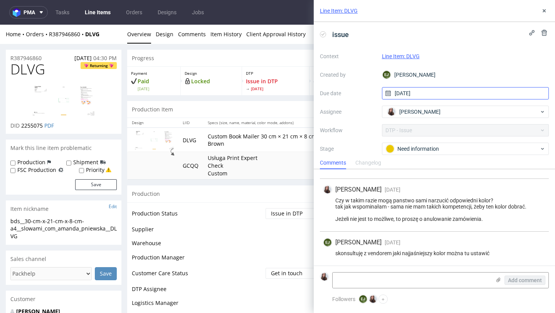
scroll to position [252, 0]
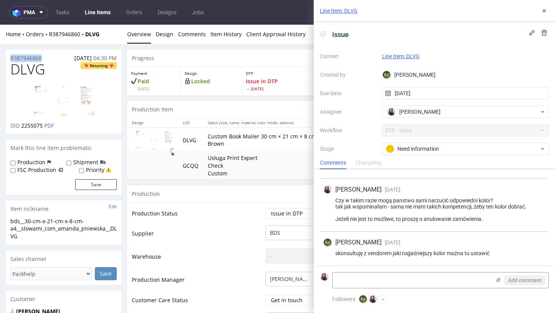
drag, startPoint x: 52, startPoint y: 60, endPoint x: 6, endPoint y: 57, distance: 46.0
click at [6, 57] on div "R387946860 31.08.2025 04:30 PM" at bounding box center [64, 56] width 116 height 12
copy p "R387946860"
click at [54, 53] on div "R387946860 31.08.2025 04:30 PM" at bounding box center [64, 56] width 116 height 12
drag, startPoint x: 49, startPoint y: 59, endPoint x: 9, endPoint y: 59, distance: 40.1
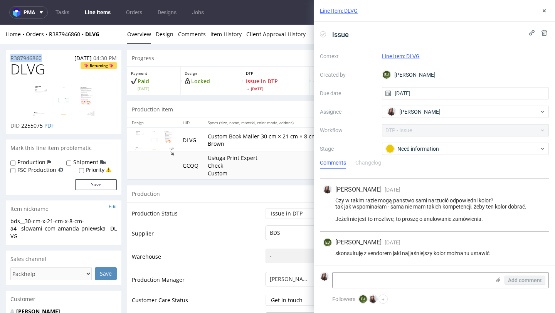
click at [9, 59] on div "R387946860 31.08.2025 04:30 PM" at bounding box center [64, 56] width 116 height 12
copy p "R387946860"
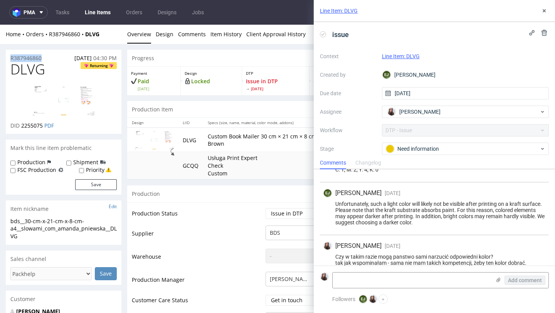
scroll to position [158, 0]
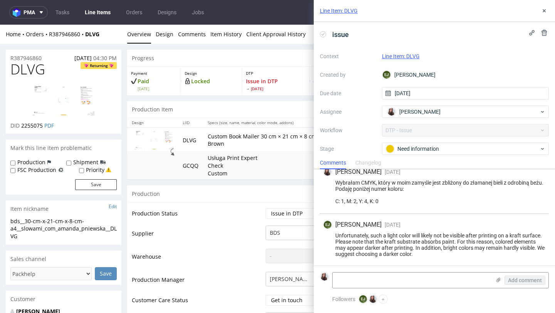
click at [45, 55] on div "R387946860 31.08.2025 04:30 PM" at bounding box center [64, 56] width 116 height 12
drag, startPoint x: 45, startPoint y: 57, endPoint x: 10, endPoint y: 57, distance: 35.8
click at [10, 57] on div "R387946860 31.08.2025 04:30 PM" at bounding box center [64, 56] width 116 height 12
copy p "R387946860"
click at [61, 15] on link "Tasks" at bounding box center [62, 12] width 23 height 12
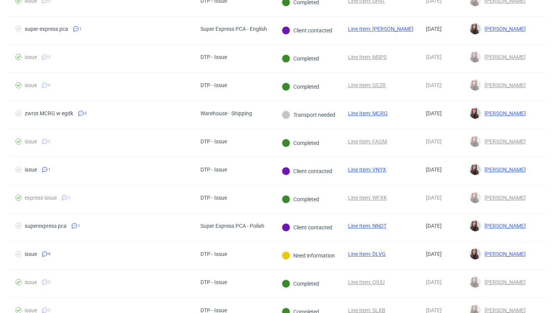
scroll to position [374, 0]
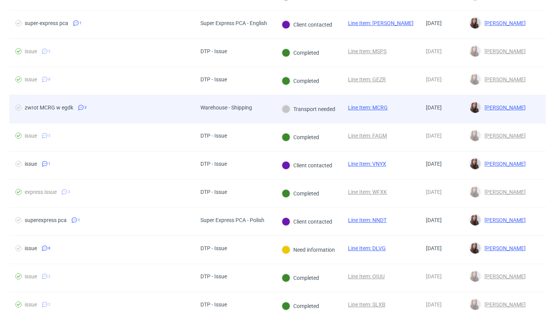
click at [175, 98] on div "zwrot MCRG w egdk 3" at bounding box center [101, 109] width 185 height 28
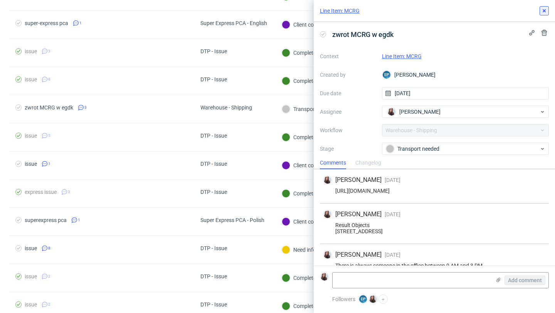
click at [542, 13] on icon at bounding box center [544, 11] width 6 height 6
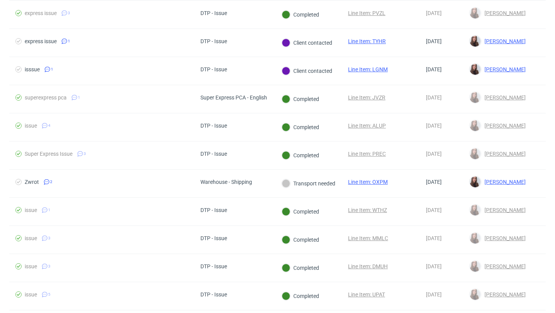
scroll to position [76, 0]
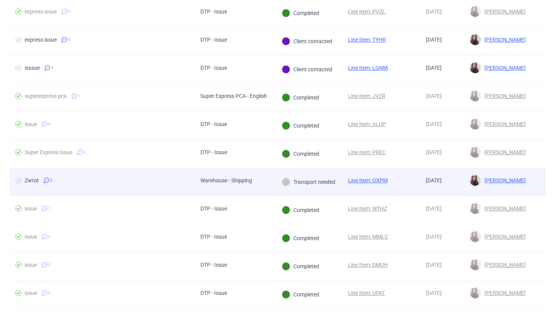
click at [257, 176] on div "Warehouse - Shipping" at bounding box center [226, 182] width 64 height 28
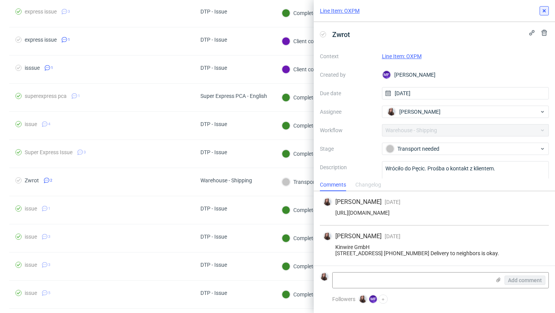
click at [546, 10] on icon at bounding box center [544, 11] width 6 height 6
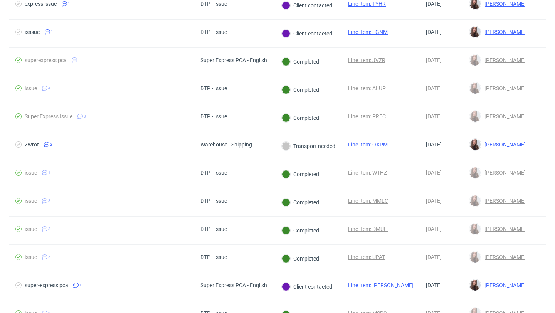
scroll to position [100, 0]
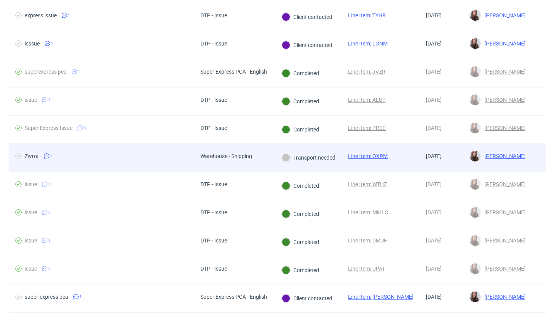
click at [259, 151] on div "Warehouse - Shipping" at bounding box center [234, 158] width 81 height 28
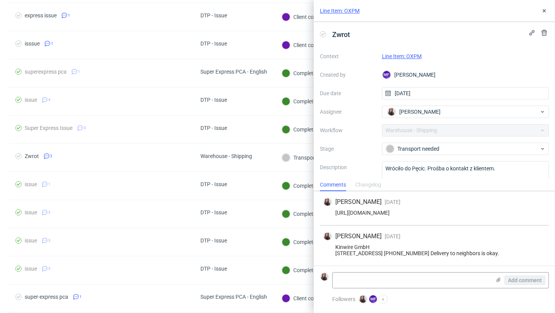
click at [392, 54] on link "Line Item: OXPM" at bounding box center [402, 56] width 40 height 6
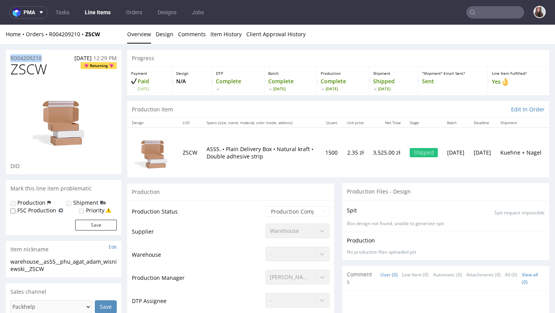
drag, startPoint x: 49, startPoint y: 57, endPoint x: 10, endPoint y: 56, distance: 39.3
click at [10, 56] on div "R004209210 [DATE] 12:29 PM" at bounding box center [64, 56] width 116 height 12
copy p "R004209210"
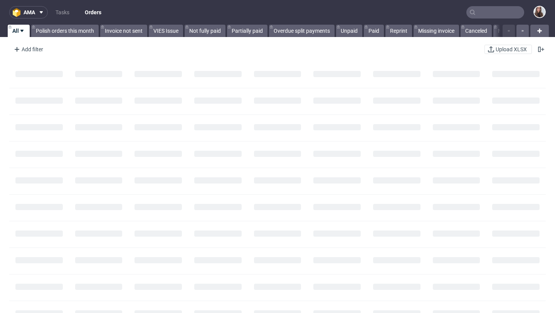
click at [485, 15] on input "text" at bounding box center [495, 12] width 58 height 12
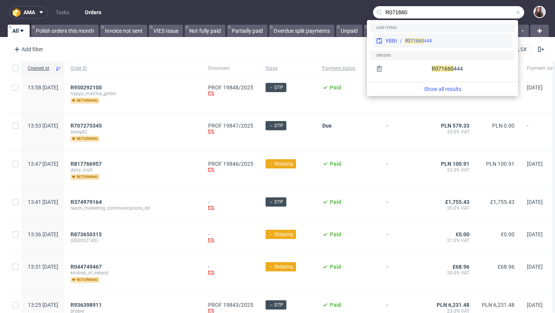
type input "R071660"
click at [453, 37] on div "R071660 444" at bounding box center [453, 40] width 112 height 7
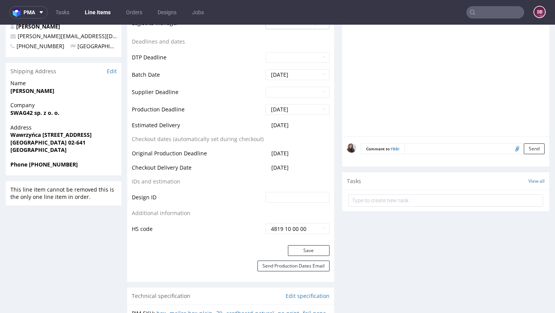
scroll to position [288, 0]
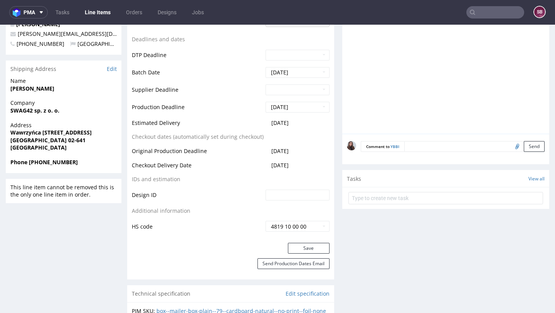
click at [300, 123] on td "[DATE]" at bounding box center [297, 125] width 66 height 14
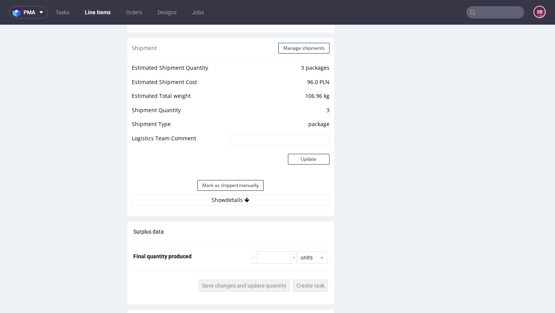
scroll to position [739, 0]
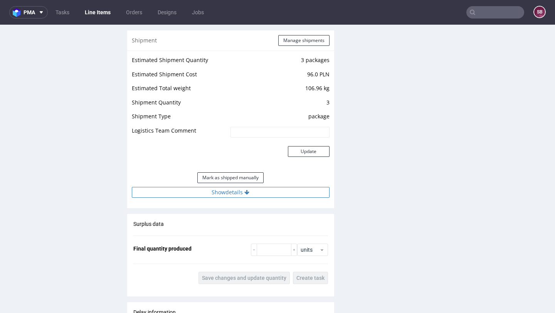
click at [240, 189] on button "Show details" at bounding box center [231, 192] width 198 height 11
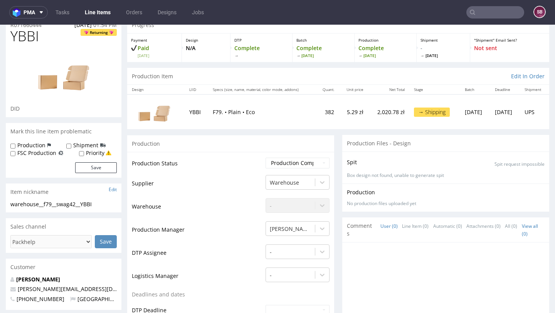
scroll to position [15, 0]
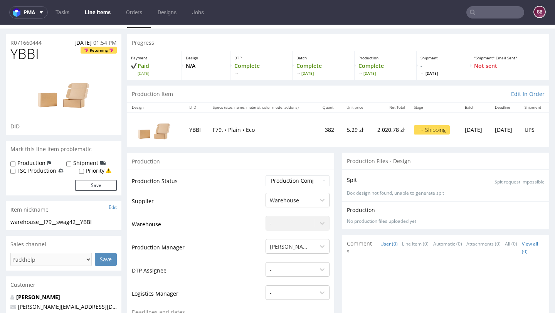
click at [195, 131] on td "YBBI" at bounding box center [197, 129] width 24 height 34
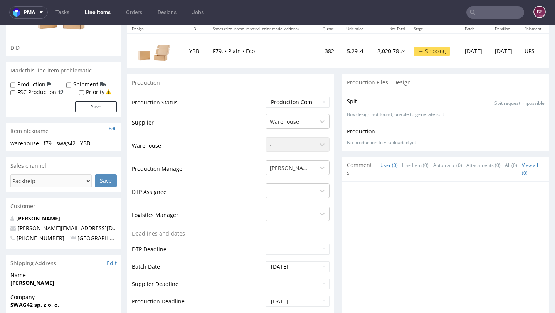
scroll to position [94, 0]
drag, startPoint x: 54, startPoint y: 240, endPoint x: 18, endPoint y: 239, distance: 35.8
click at [18, 239] on span "[PHONE_NUMBER]" at bounding box center [37, 237] width 54 height 7
copy span "[PHONE_NUMBER]"
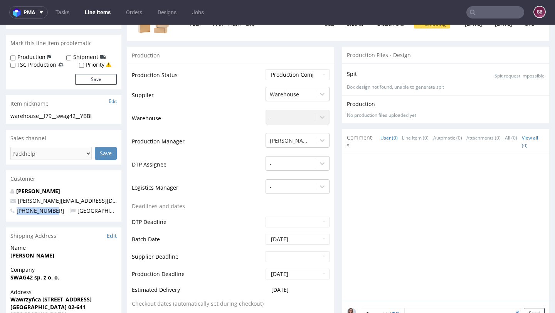
scroll to position [0, 0]
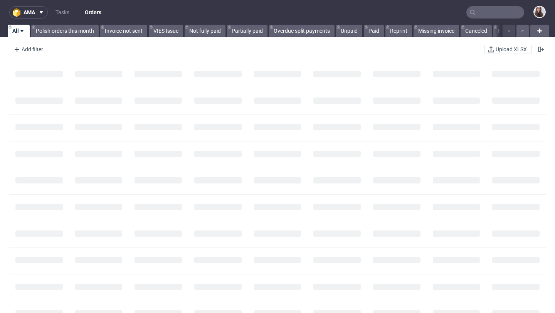
click at [494, 10] on input "text" at bounding box center [495, 12] width 58 height 12
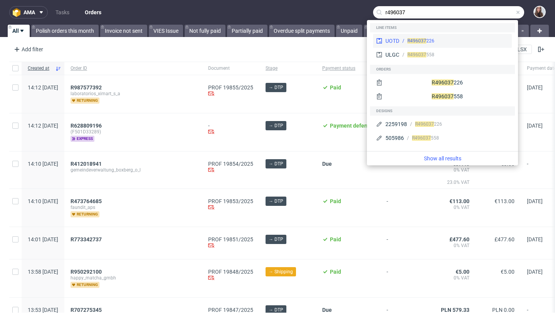
type input "r496037"
click at [458, 37] on div "R496037 226" at bounding box center [453, 40] width 109 height 7
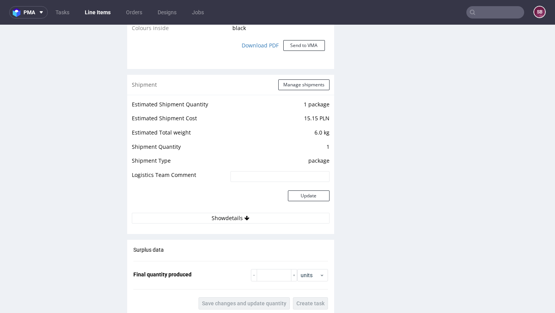
scroll to position [742, 0]
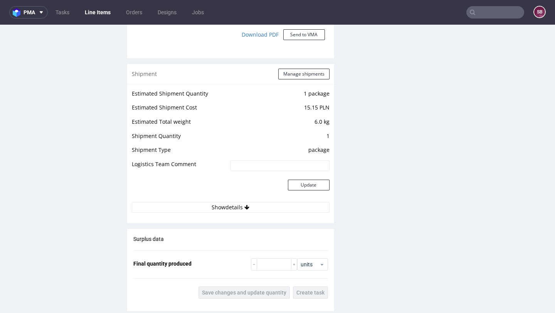
click at [221, 213] on div "Estimated Shipment Quantity 1 package Estimated Shipment Cost 15.15 PLN Estimat…" at bounding box center [230, 150] width 207 height 133
click at [219, 209] on button "Show details" at bounding box center [231, 207] width 198 height 11
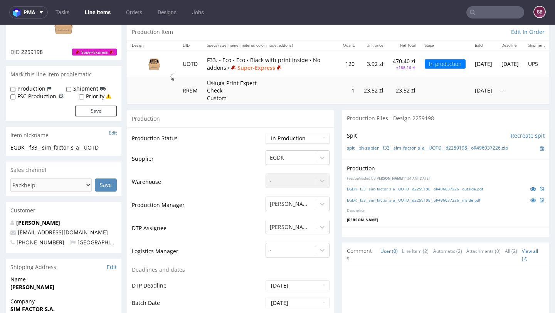
scroll to position [0, 0]
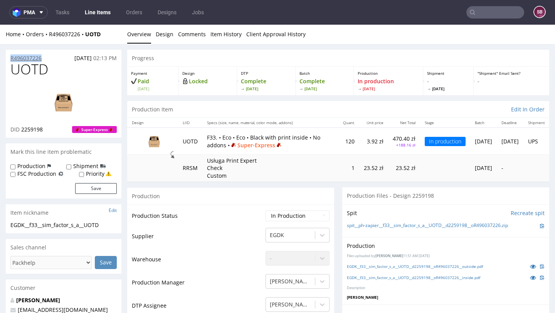
drag, startPoint x: 50, startPoint y: 57, endPoint x: 11, endPoint y: 57, distance: 39.3
click at [11, 57] on div "R496037226 10.09.2025 02:13 PM" at bounding box center [64, 56] width 116 height 12
copy p "R496037226"
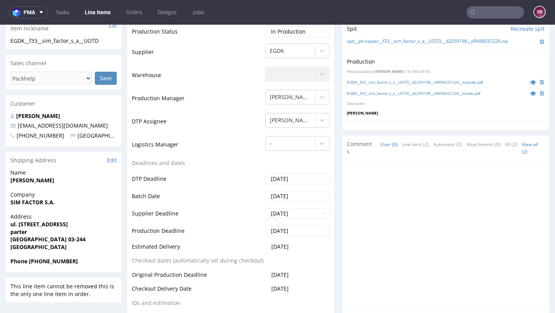
scroll to position [225, 0]
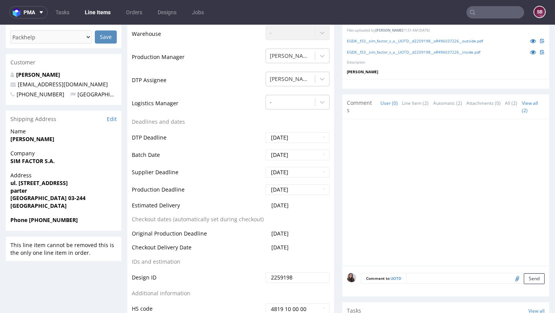
drag, startPoint x: 300, startPoint y: 245, endPoint x: 133, endPoint y: 246, distance: 167.2
click at [133, 246] on tr "Checkout Delivery Date 2025-09-17" at bounding box center [231, 250] width 198 height 14
copy tr "Checkout Delivery Date 2025-09-17"
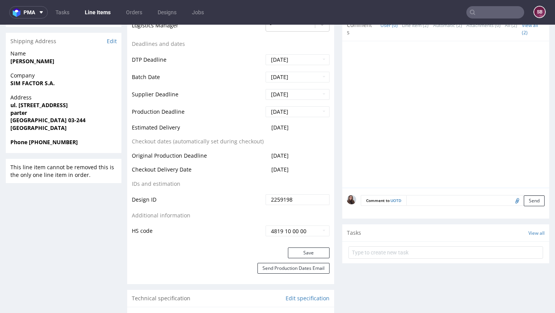
scroll to position [310, 0]
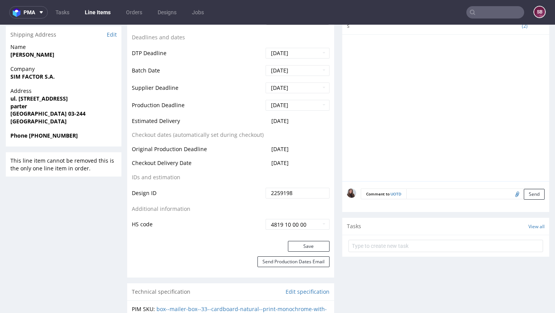
click at [227, 163] on td "Checkout Delivery Date" at bounding box center [198, 165] width 132 height 14
drag, startPoint x: 301, startPoint y: 167, endPoint x: 132, endPoint y: 161, distance: 169.2
click at [132, 161] on tr "Checkout Delivery Date 2025-09-17" at bounding box center [231, 165] width 198 height 14
copy tr "Checkout Delivery Date 2025-09-17"
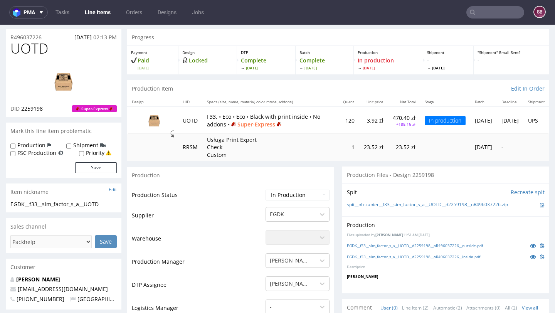
scroll to position [0, 0]
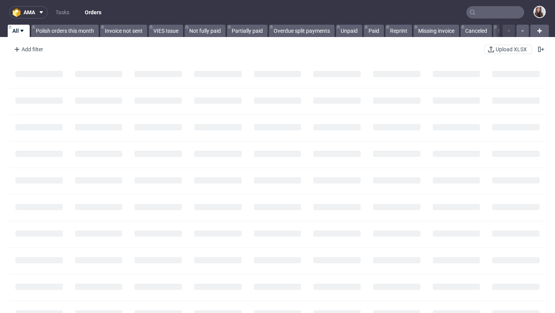
click at [484, 12] on input "text" at bounding box center [495, 12] width 58 height 12
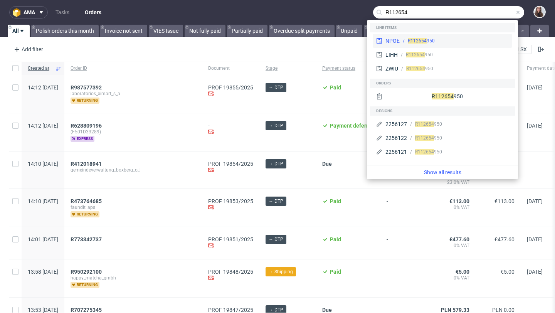
type input "R112654"
click at [476, 37] on div "NPOE R112654 950" at bounding box center [442, 41] width 139 height 14
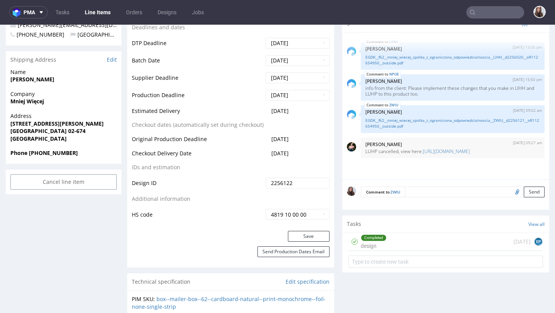
scroll to position [303, 0]
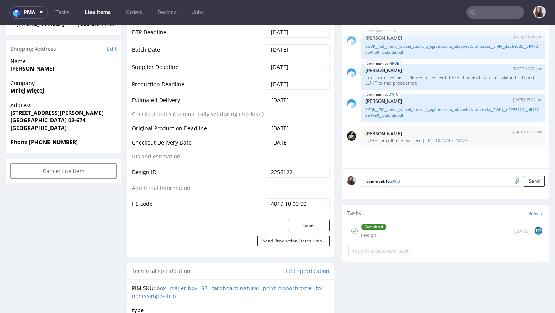
click at [301, 103] on td "2025-09-22" at bounding box center [297, 103] width 66 height 14
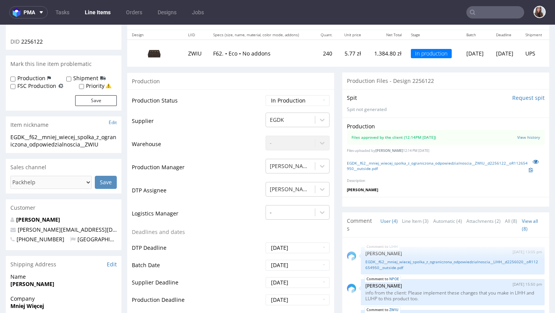
scroll to position [0, 0]
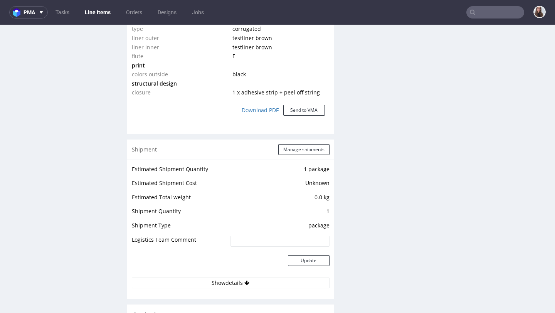
scroll to position [656, 0]
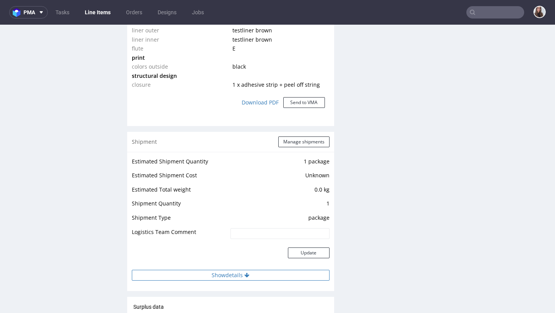
click at [238, 272] on button "Show details" at bounding box center [231, 275] width 198 height 11
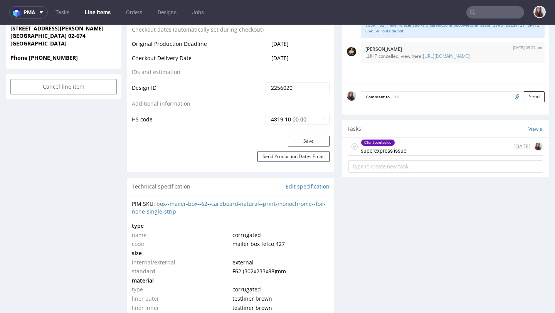
scroll to position [0, 0]
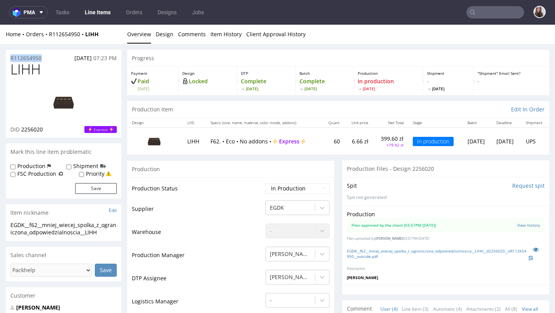
drag, startPoint x: 46, startPoint y: 61, endPoint x: 9, endPoint y: 56, distance: 36.9
click at [9, 56] on div "R112654950 02.09.2025 07:23 PM" at bounding box center [64, 56] width 116 height 12
copy p "R112654950"
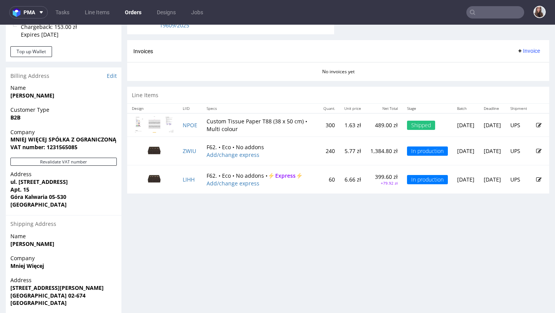
scroll to position [376, 0]
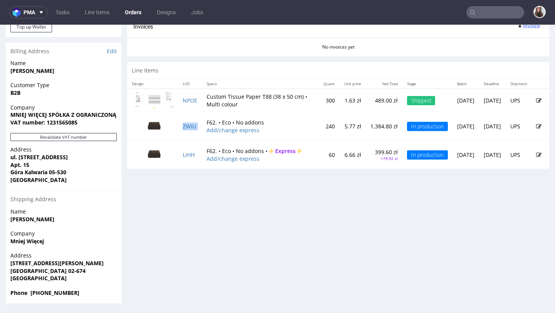
drag, startPoint x: 202, startPoint y: 126, endPoint x: 182, endPoint y: 126, distance: 19.6
click at [182, 126] on tr "ZWIU F62. • Eco • No addons Add/change express 240 5.77 zł 1,384.80 zł In produ…" at bounding box center [338, 126] width 422 height 29
copy tr "ZWIU"
drag, startPoint x: 200, startPoint y: 154, endPoint x: 195, endPoint y: 152, distance: 5.5
click at [195, 152] on td "LIHH" at bounding box center [190, 155] width 24 height 28
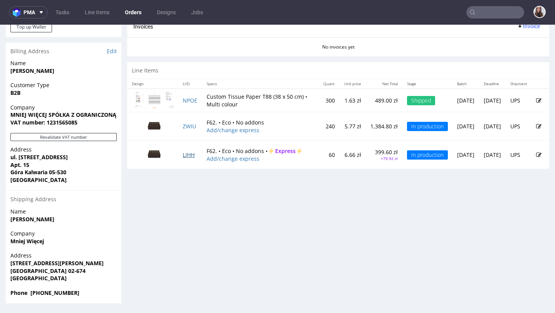
drag, startPoint x: 195, startPoint y: 152, endPoint x: 184, endPoint y: 153, distance: 11.2
click at [184, 153] on td "LIHH" at bounding box center [190, 155] width 24 height 28
click at [195, 154] on td "LIHH" at bounding box center [190, 155] width 24 height 28
copy link "LIHH"
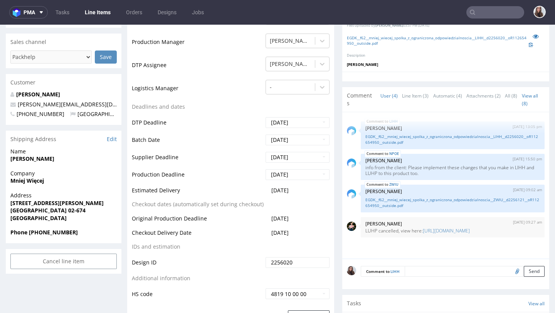
scroll to position [214, 0]
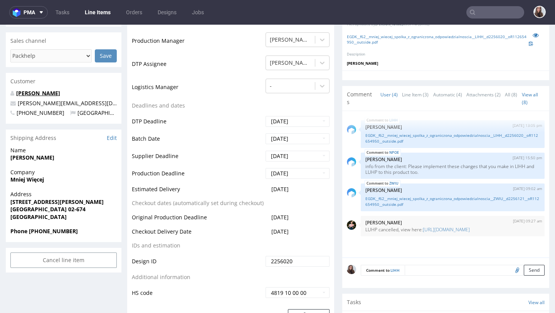
drag, startPoint x: 64, startPoint y: 94, endPoint x: 18, endPoint y: 93, distance: 45.9
click at [17, 93] on p "Hubert Oleksiak" at bounding box center [63, 93] width 106 height 8
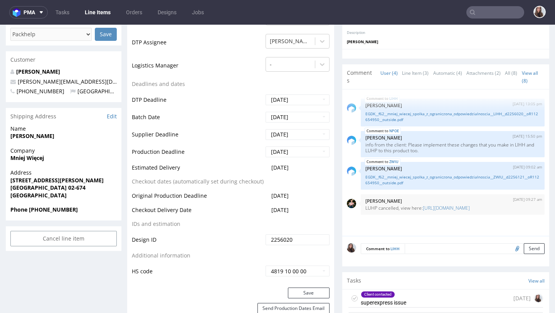
scroll to position [238, 0]
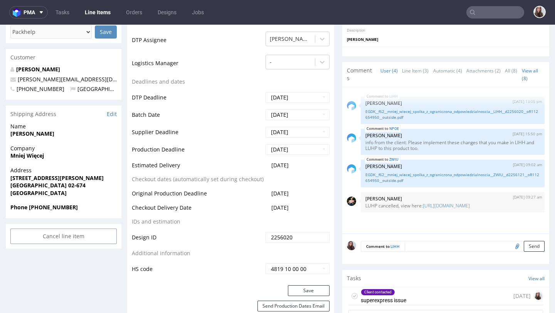
drag, startPoint x: 302, startPoint y: 205, endPoint x: 265, endPoint y: 204, distance: 36.2
click at [265, 204] on td "2025-09-15" at bounding box center [297, 210] width 66 height 14
copy span "2025-09-15"
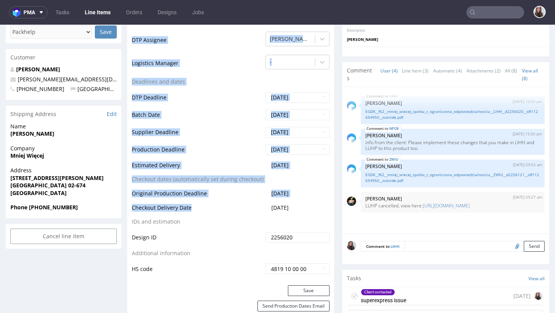
drag, startPoint x: 202, startPoint y: 205, endPoint x: 127, endPoint y: 210, distance: 74.9
click at [127, 210] on div "Production Status Waiting for Artwork Waiting for Diecut Waiting for Mockup Wai…" at bounding box center [230, 112] width 207 height 346
click at [137, 206] on td "Checkout Delivery Date" at bounding box center [198, 210] width 132 height 14
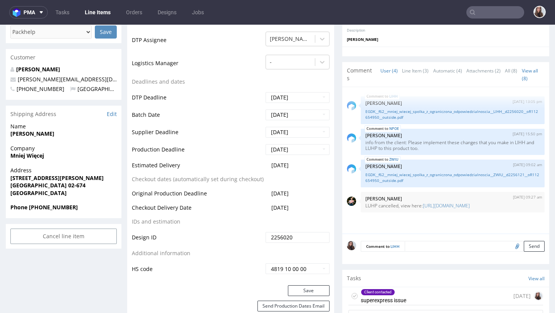
drag, startPoint x: 133, startPoint y: 206, endPoint x: 310, endPoint y: 210, distance: 176.5
click at [310, 210] on tr "Checkout Delivery Date 2025-09-15" at bounding box center [231, 210] width 198 height 14
copy tr "Checkout Delivery Date 2025-09-15"
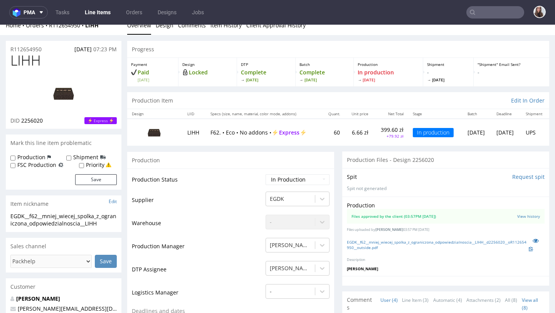
scroll to position [0, 0]
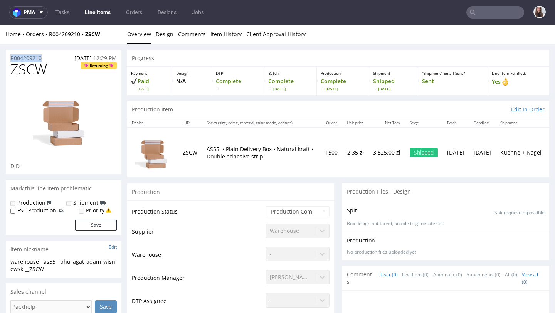
drag, startPoint x: 50, startPoint y: 55, endPoint x: 10, endPoint y: 55, distance: 40.1
click at [10, 55] on div "R004209210 02.09.2025 12:29 PM" at bounding box center [64, 56] width 116 height 12
copy p "R004209210"
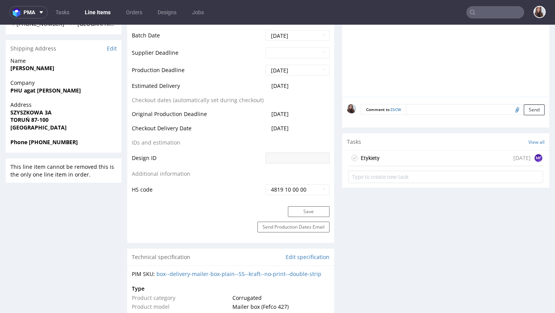
scroll to position [341, 0]
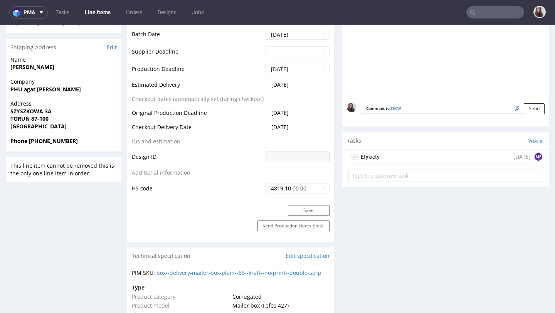
click at [423, 156] on div "Etykiety 1 day ago MF" at bounding box center [445, 156] width 195 height 15
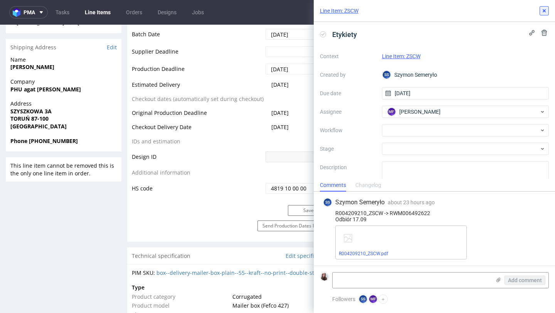
click at [547, 9] on icon at bounding box center [544, 11] width 6 height 6
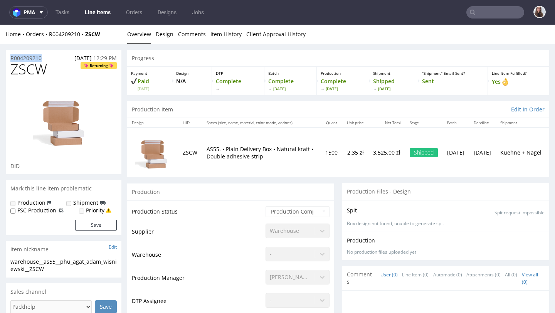
drag, startPoint x: 47, startPoint y: 57, endPoint x: 3, endPoint y: 57, distance: 43.5
copy p "R004209210"
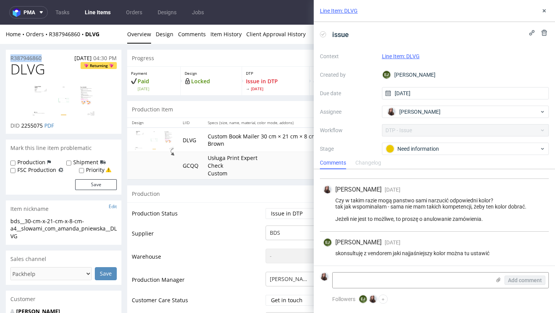
drag, startPoint x: 53, startPoint y: 57, endPoint x: 10, endPoint y: 57, distance: 42.8
click at [10, 57] on div "R387946860 [DATE] 04:30 PM" at bounding box center [64, 56] width 116 height 12
copy p "R387946860"
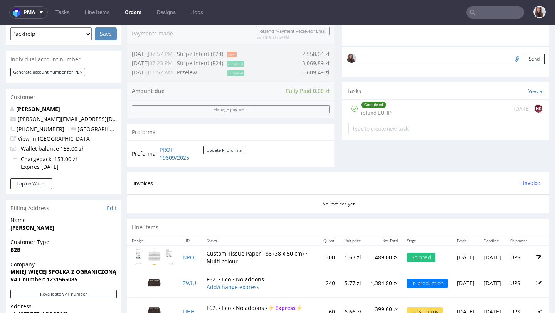
scroll to position [202, 0]
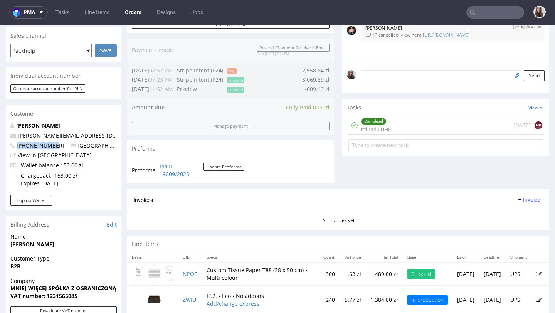
drag, startPoint x: 57, startPoint y: 145, endPoint x: 13, endPoint y: 148, distance: 44.0
click at [13, 148] on p "[PHONE_NUMBER] [GEOGRAPHIC_DATA]" at bounding box center [63, 146] width 106 height 8
copy span "[PHONE_NUMBER]"
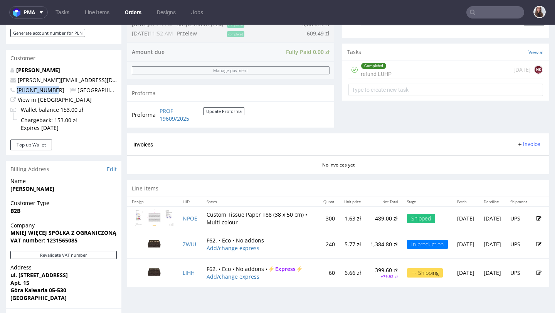
scroll to position [0, 0]
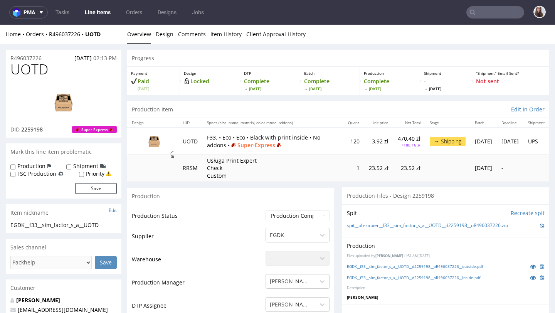
scroll to position [98, 0]
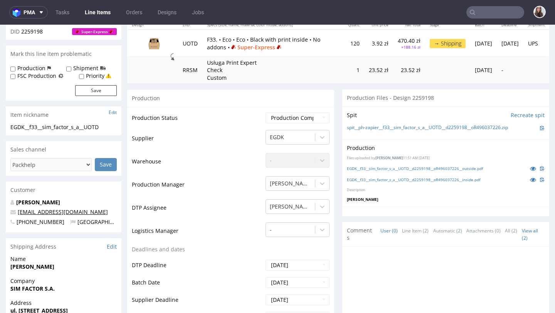
drag, startPoint x: 101, startPoint y: 213, endPoint x: 19, endPoint y: 210, distance: 82.5
click at [19, 210] on p "[EMAIL_ADDRESS][DOMAIN_NAME]" at bounding box center [63, 212] width 106 height 8
click at [39, 222] on span "[PHONE_NUMBER]" at bounding box center [37, 221] width 54 height 7
drag, startPoint x: 56, startPoint y: 222, endPoint x: 17, endPoint y: 222, distance: 38.5
click at [17, 222] on p "[PHONE_NUMBER] [GEOGRAPHIC_DATA]" at bounding box center [63, 222] width 106 height 8
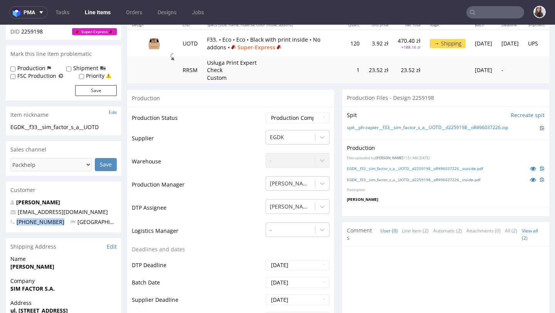
scroll to position [0, 0]
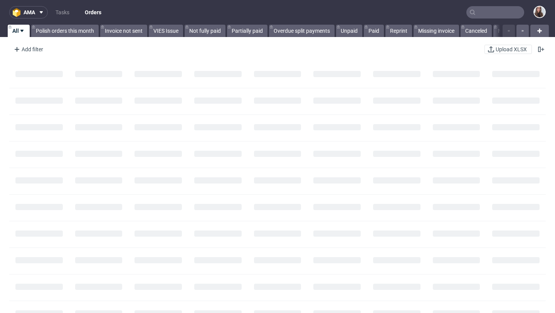
click at [477, 16] on input "text" at bounding box center [495, 12] width 58 height 12
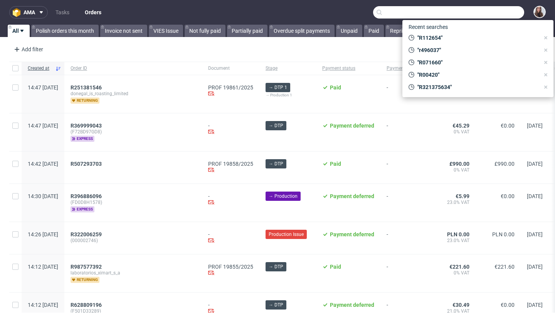
paste input "R847192054"
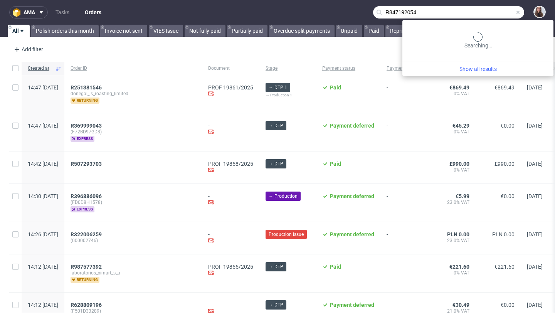
type input "R847192054"
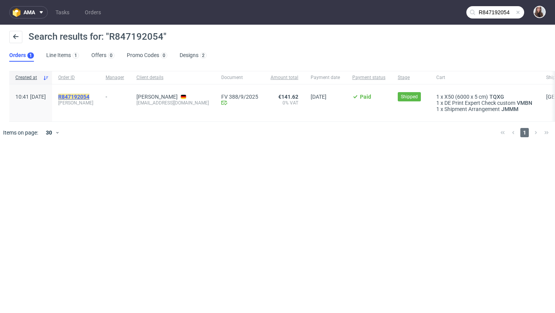
click at [89, 94] on mark "R847192054" at bounding box center [73, 97] width 31 height 6
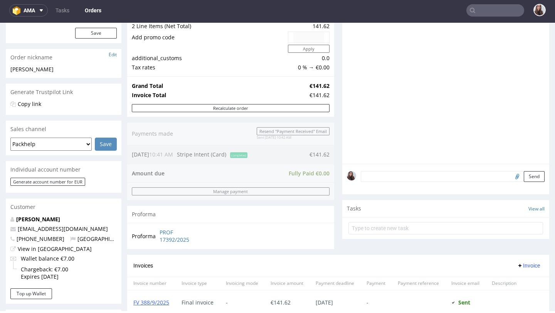
scroll to position [97, 0]
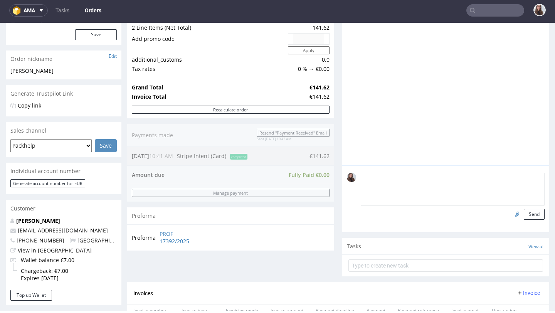
click at [393, 183] on textarea at bounding box center [453, 189] width 184 height 33
click at [394, 272] on input "text" at bounding box center [445, 265] width 195 height 12
type input "c"
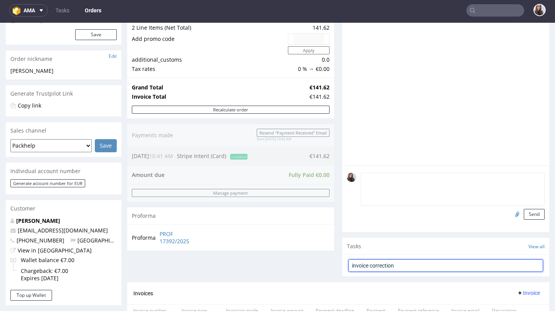
type input "invoice correction"
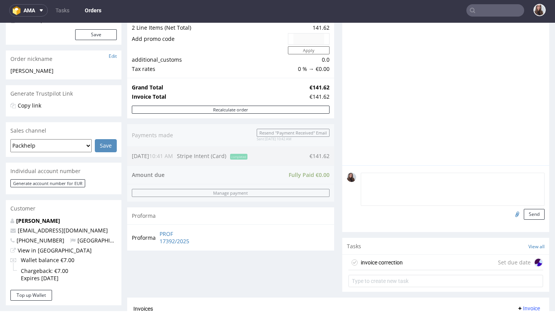
click at [422, 265] on div "invoice correction Set due date" at bounding box center [445, 262] width 195 height 15
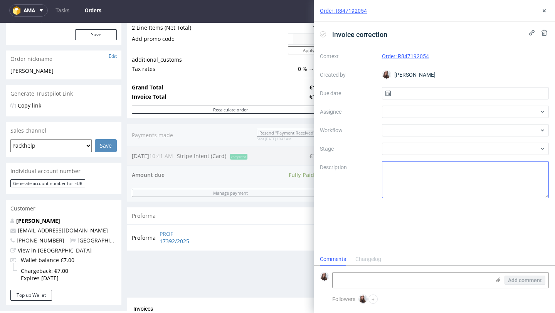
scroll to position [6, 0]
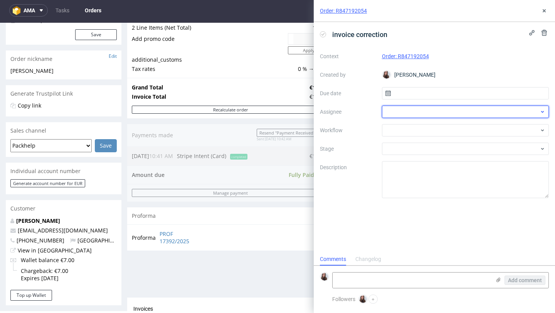
click at [425, 106] on div at bounding box center [465, 112] width 167 height 12
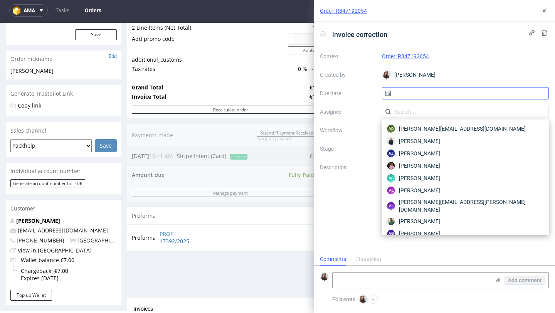
click at [421, 97] on input "text" at bounding box center [465, 93] width 167 height 12
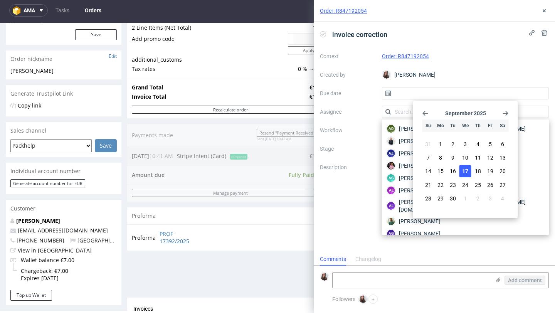
click at [464, 169] on span "17" at bounding box center [465, 171] width 6 height 8
type input "17/09/2025"
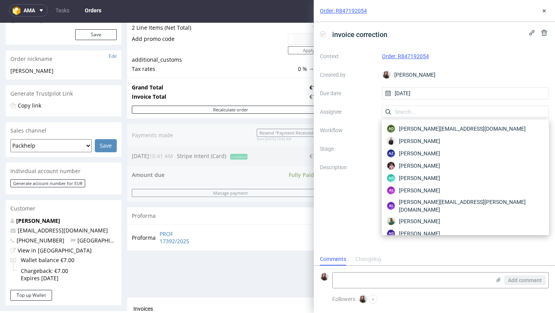
click at [341, 183] on label "Description" at bounding box center [348, 180] width 56 height 34
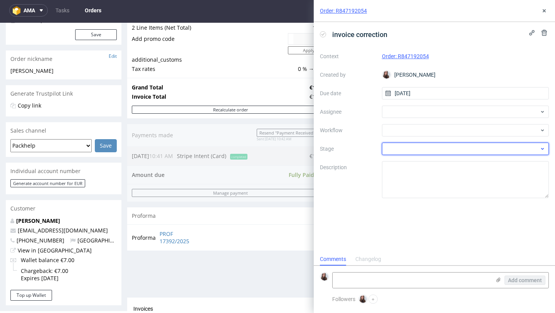
click at [405, 149] on div at bounding box center [465, 149] width 167 height 12
click at [411, 149] on input "text" at bounding box center [465, 149] width 167 height 12
click at [408, 148] on div at bounding box center [465, 149] width 167 height 12
click at [408, 148] on input "text" at bounding box center [465, 149] width 167 height 12
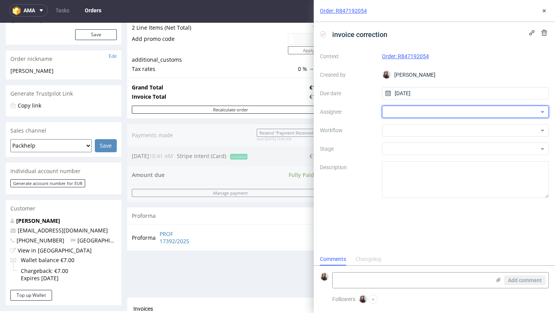
click at [399, 112] on div at bounding box center [465, 112] width 167 height 12
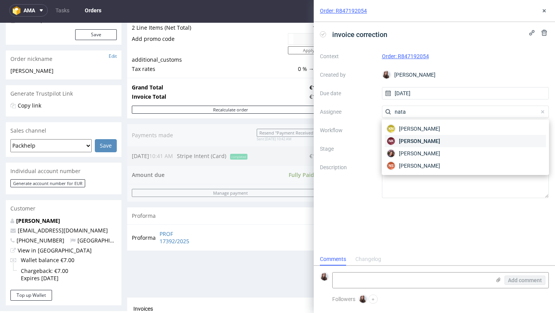
type input "nata"
click at [427, 143] on span "Natalia Kaczorowska" at bounding box center [419, 141] width 41 height 8
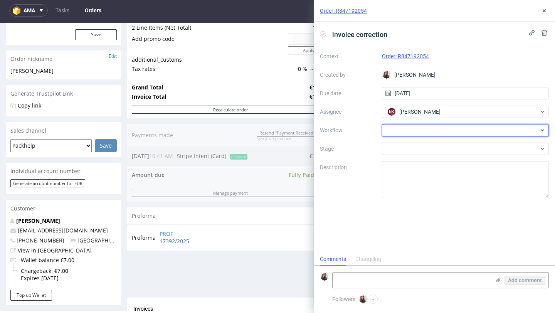
click at [410, 129] on div at bounding box center [465, 130] width 167 height 12
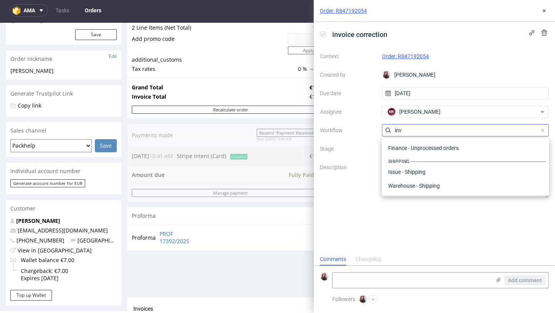
scroll to position [69, 0]
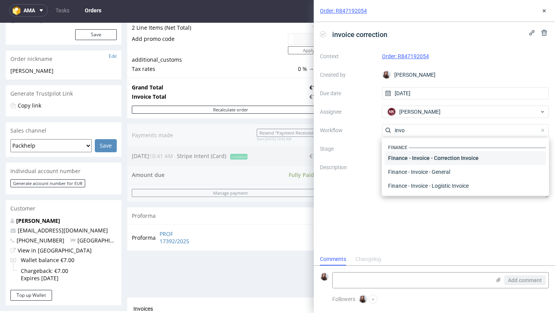
type input "invo"
click at [428, 158] on div "Finance - Invoice - Correction Invoice" at bounding box center [465, 158] width 161 height 14
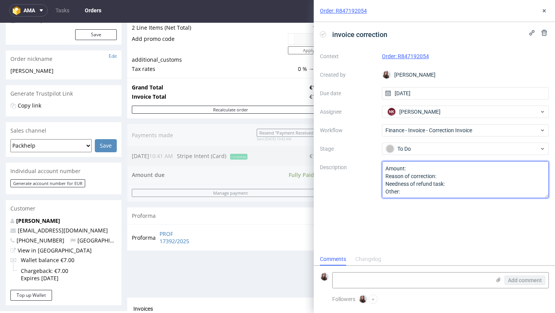
click at [420, 166] on textarea "Amount: Reason of correction: Needness of refund task: Other:" at bounding box center [465, 179] width 167 height 37
type textarea "Amount: Reason of correction: Needness of refund task: Other:"
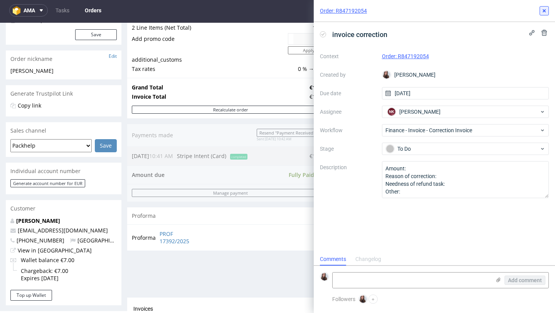
click at [542, 10] on icon at bounding box center [544, 11] width 6 height 6
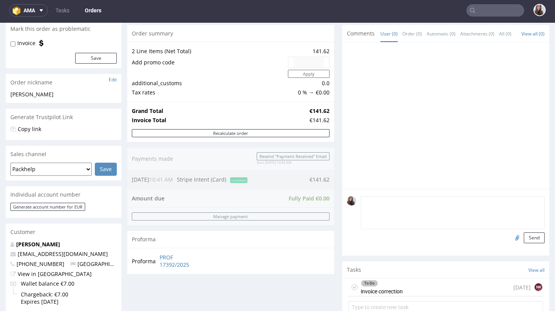
scroll to position [72, 0]
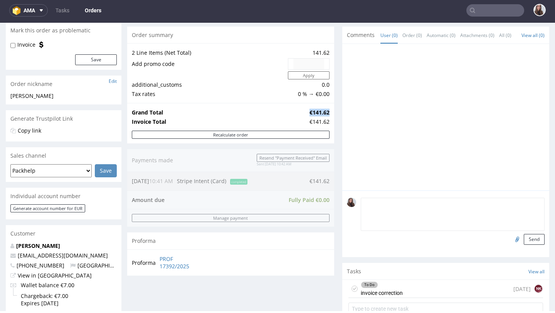
drag, startPoint x: 300, startPoint y: 111, endPoint x: 325, endPoint y: 112, distance: 24.7
click at [325, 112] on tr "Grand Total €141.62" at bounding box center [231, 112] width 198 height 9
copy tr "€141.62"
click at [386, 288] on div "To Do" at bounding box center [381, 285] width 41 height 6
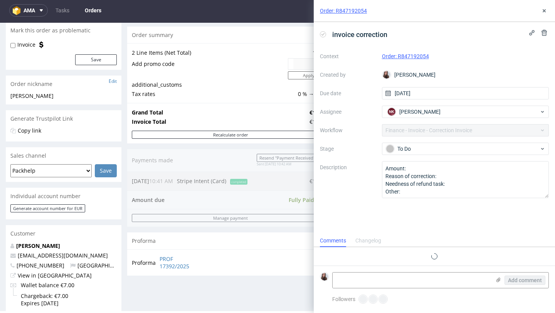
scroll to position [6, 0]
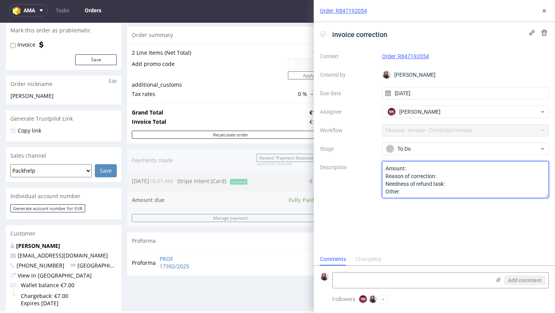
click at [442, 170] on textarea "Amount: Reason of correction: Needness of refund task: Other:" at bounding box center [465, 179] width 167 height 37
paste textarea "€141.62"
click at [416, 166] on textarea "Amount: Reason of correction: Needness of refund task: Other:" at bounding box center [465, 179] width 167 height 37
click at [453, 175] on textarea "Amount: Reason of correction: Needness of refund task: Other:" at bounding box center [465, 179] width 167 height 37
click at [491, 190] on textarea "Amount: Reason of correction: Needness of refund task: Other:" at bounding box center [465, 179] width 167 height 37
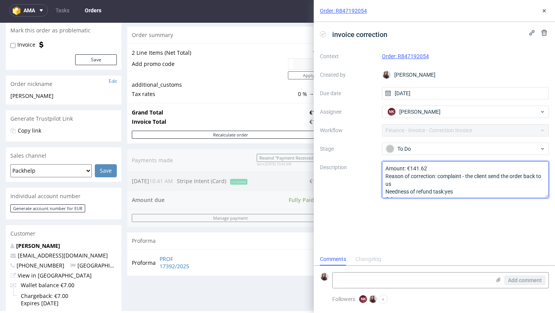
click at [446, 191] on textarea "Amount: Reason of correction: Needness of refund task: Other:" at bounding box center [465, 179] width 167 height 37
click at [497, 173] on textarea "Amount: Reason of correction: Needness of refund task: Other:" at bounding box center [465, 179] width 167 height 37
click at [496, 176] on textarea "Amount: Reason of correction: Needness of refund task: Other:" at bounding box center [465, 179] width 167 height 37
click at [0, 0] on lt-span "send s" at bounding box center [0, 0] width 0 height 0
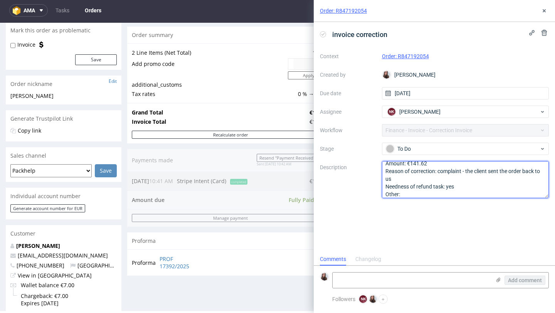
scroll to position [8, 0]
click at [478, 182] on textarea "Amount: Reason of correction: Needness of refund task: Other:" at bounding box center [465, 179] width 167 height 37
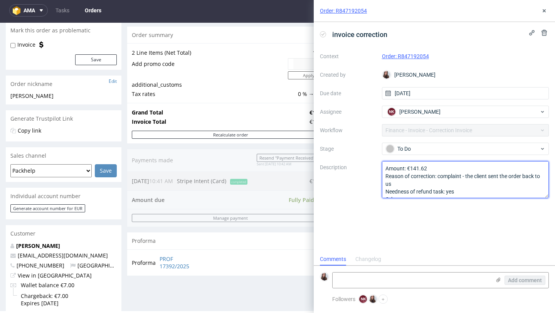
click at [452, 183] on textarea "Amount: Reason of correction: Needness of refund task: Other:" at bounding box center [465, 179] width 167 height 37
click at [465, 176] on textarea "Amount: Reason of correction: Needness of refund task: Other:" at bounding box center [465, 179] width 167 height 37
click at [509, 185] on textarea "Amount: Reason of correction: Needness of refund task: Other:" at bounding box center [465, 179] width 167 height 37
click at [403, 183] on textarea "Amount: Reason of correction: Needness of refund task: Other:" at bounding box center [465, 179] width 167 height 37
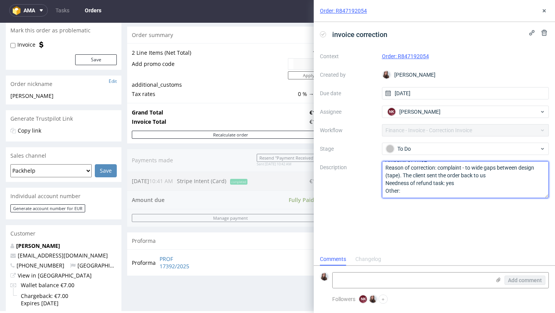
type textarea "Amount: €141.62 Reason of correction: complaint - to wide gaps between design (…"
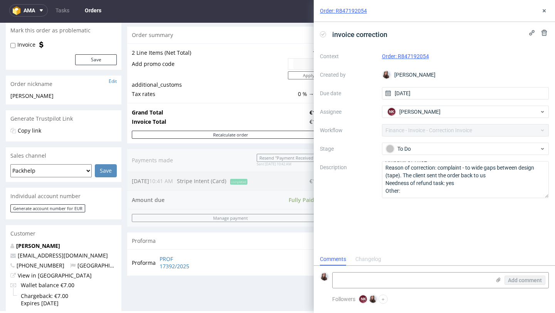
click at [438, 221] on div "invoice correction Context Order: R847192054 Created by Sandra Beśka Due date 1…" at bounding box center [434, 137] width 241 height 231
click at [542, 12] on use at bounding box center [543, 10] width 3 height 3
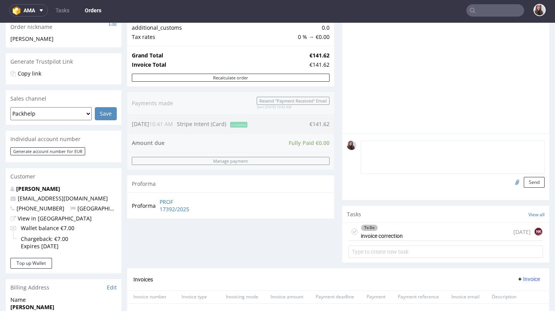
scroll to position [148, 0]
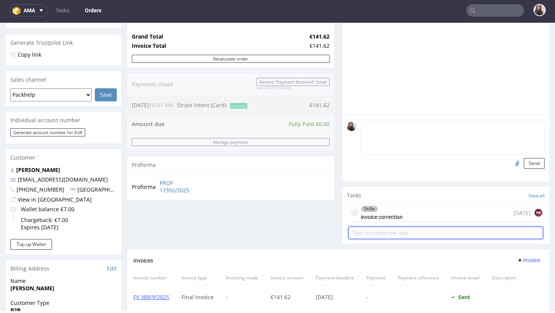
click at [385, 239] on input "text" at bounding box center [445, 233] width 195 height 12
type input "refund"
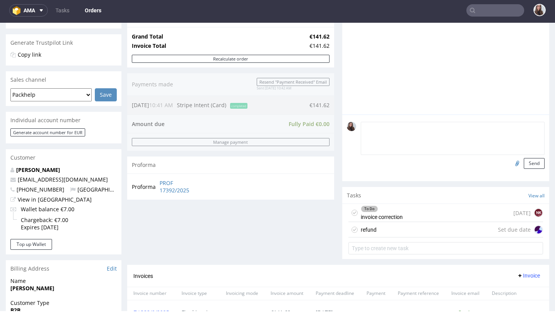
click at [375, 237] on div "refund Set due date" at bounding box center [445, 229] width 195 height 15
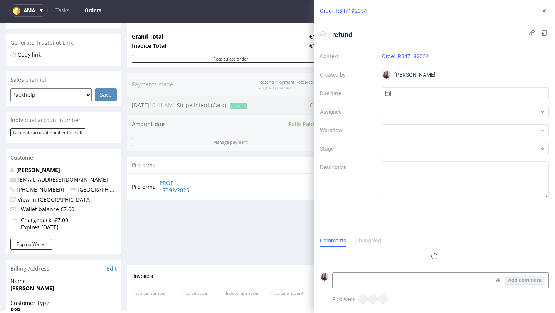
scroll to position [6, 0]
click at [432, 93] on input "text" at bounding box center [465, 93] width 167 height 12
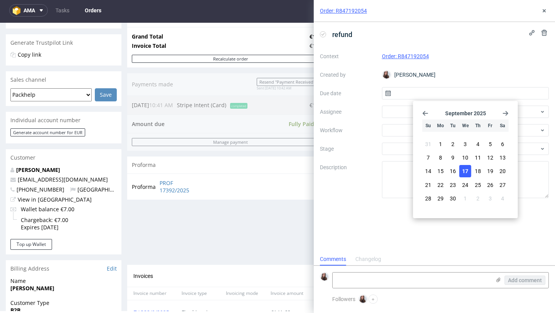
click at [469, 171] on button "17" at bounding box center [465, 171] width 12 height 12
type input "17/09/2025"
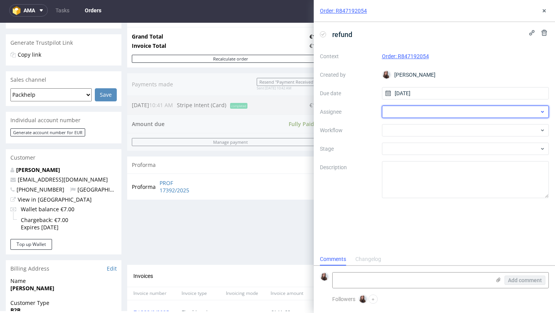
click at [429, 107] on div at bounding box center [465, 112] width 167 height 12
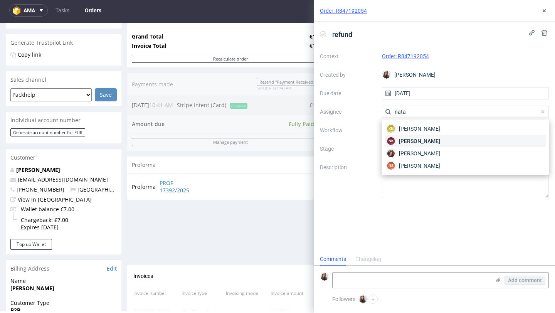
type input "nata"
click at [425, 143] on span "Natalia Kaczorowska" at bounding box center [419, 141] width 41 height 8
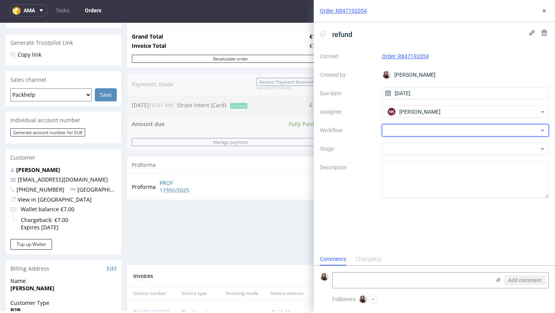
click at [413, 128] on div at bounding box center [465, 130] width 167 height 12
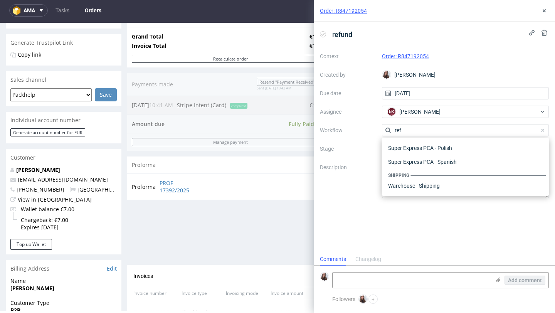
scroll to position [42, 0]
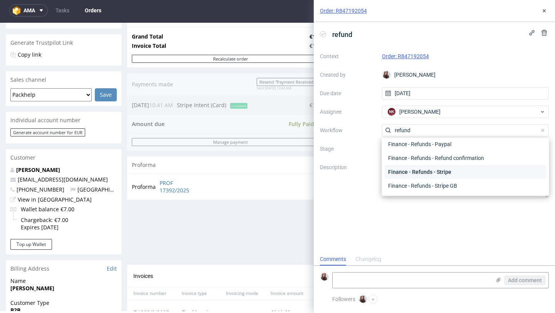
type input "refund"
click at [426, 171] on div "Finance - Refunds - Stripe" at bounding box center [465, 172] width 161 height 14
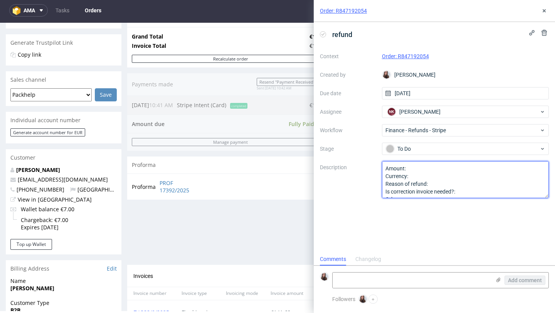
click at [418, 170] on textarea "Amount: Currency: Reason of refund: Is correction invoice needed?: Other:" at bounding box center [465, 179] width 167 height 37
paste textarea "€141.62"
click at [420, 167] on textarea "Amount: Currency: Reason of refund: Is correction invoice needed?: Other:" at bounding box center [465, 179] width 167 height 37
click at [423, 176] on textarea "Amount: Currency: Reason of refund: Is correction invoice needed?: Other:" at bounding box center [465, 179] width 167 height 37
click at [433, 185] on textarea "Amount: Currency: Reason of refund: Is correction invoice needed?: Other:" at bounding box center [465, 179] width 167 height 37
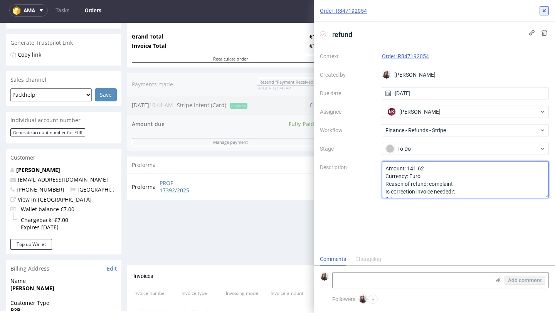
type textarea "Amount: 141.62 Currency: Euro Reason of refund: complaint - Is correction invoi…"
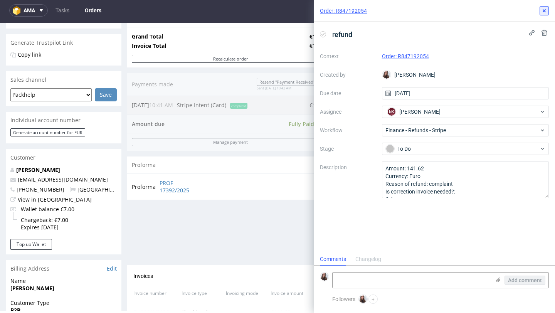
click at [542, 10] on icon at bounding box center [544, 11] width 6 height 6
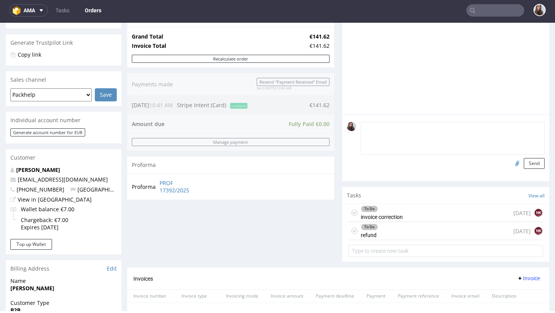
click at [381, 240] on div "To Do refund today NK" at bounding box center [445, 231] width 195 height 18
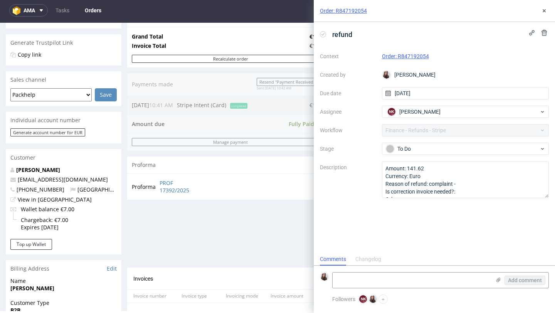
scroll to position [6, 0]
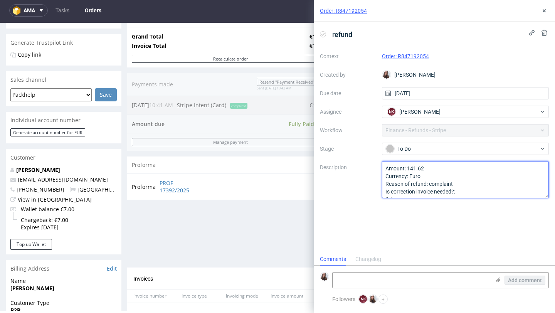
click at [465, 191] on textarea "Amount: 141.62 Currency: Euro Reason of refund: complaint - Is correction invoi…" at bounding box center [465, 179] width 167 height 37
type textarea "Amount: 141.62 Currency: Euro Reason of refund: complaint - Is correction invoi…"
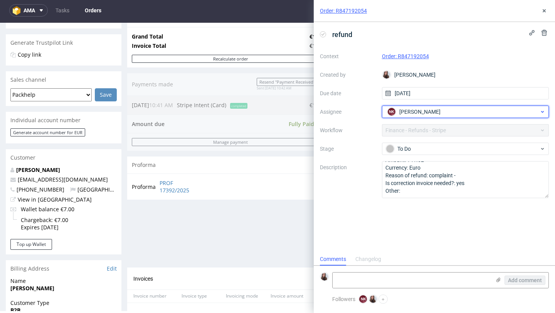
click at [428, 112] on span "Natalia Kaczorowska" at bounding box center [419, 112] width 41 height 8
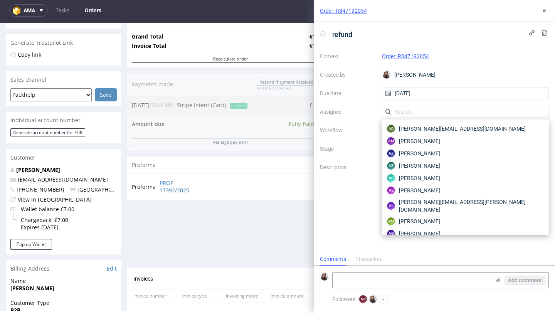
scroll to position [1542, 0]
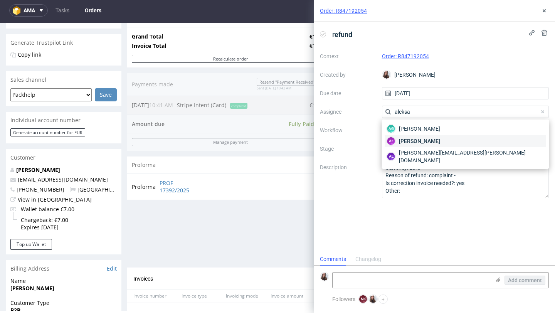
type input "aleksa"
click at [439, 138] on span "Aleksandra Łętowska" at bounding box center [419, 141] width 41 height 8
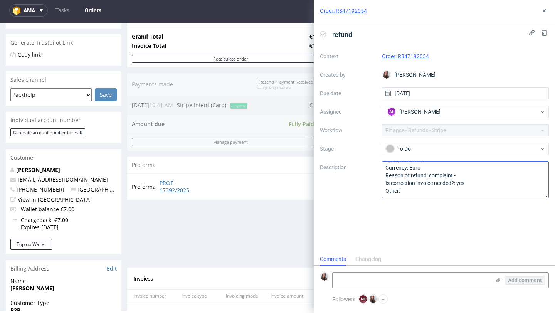
scroll to position [0, 0]
click at [546, 9] on icon at bounding box center [544, 11] width 6 height 6
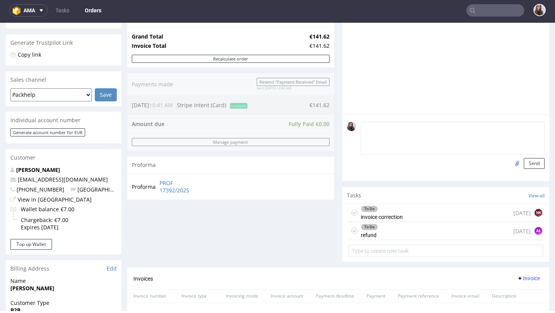
click at [410, 217] on div "To Do invoice correction today NK" at bounding box center [445, 213] width 195 height 18
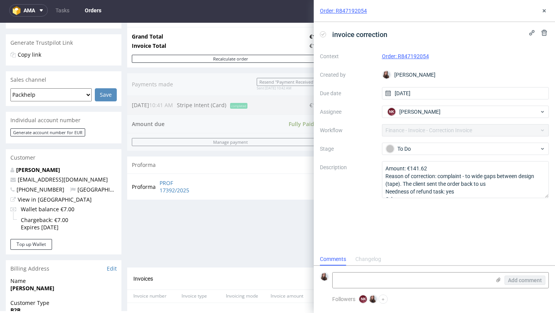
scroll to position [6, 0]
click at [423, 114] on span "Natalia Kaczorowska" at bounding box center [419, 112] width 41 height 8
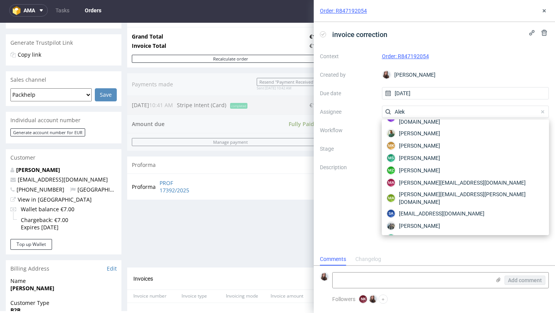
scroll to position [0, 0]
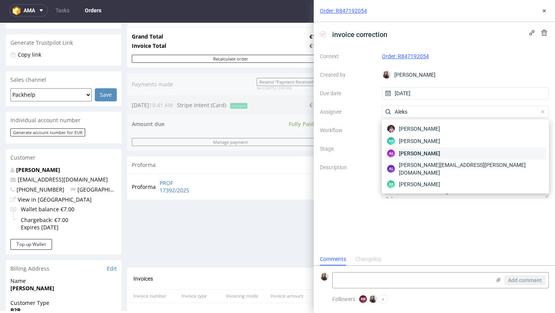
type input "Aleks"
click at [425, 156] on span "Aleksandra Łętowska" at bounding box center [419, 153] width 41 height 8
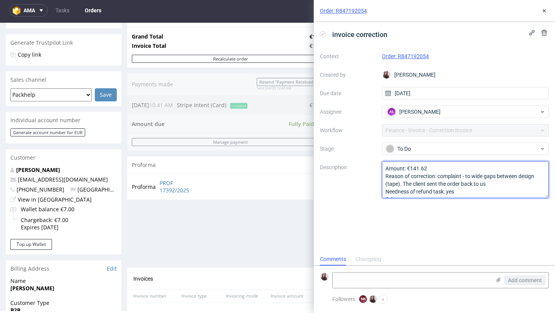
drag, startPoint x: 487, startPoint y: 186, endPoint x: 438, endPoint y: 175, distance: 51.1
click at [438, 175] on textarea "Amount: €141.62 Reason of correction: complaint - to wide gaps between design (…" at bounding box center [465, 179] width 167 height 37
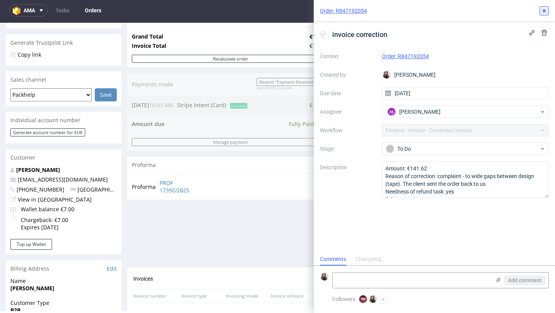
click at [545, 12] on use at bounding box center [543, 10] width 3 height 3
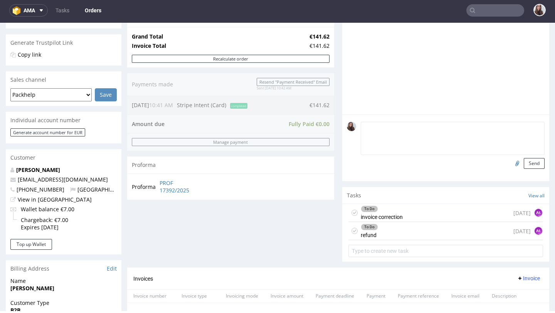
click at [378, 240] on div "To Do refund today AŁ" at bounding box center [445, 231] width 195 height 18
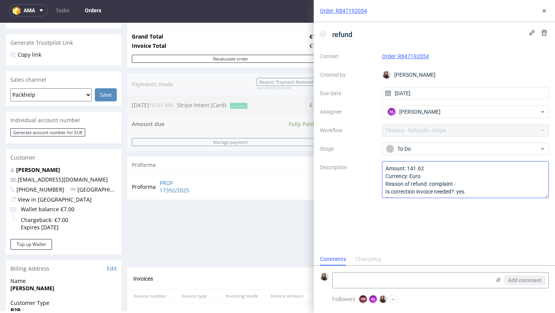
scroll to position [6, 0]
drag, startPoint x: 458, startPoint y: 184, endPoint x: 430, endPoint y: 184, distance: 28.1
click at [430, 184] on textarea "Amount: 141.62 Currency: Euro Reason of refund: complaint - Is correction invoi…" at bounding box center [465, 179] width 167 height 37
paste textarea "to wide gaps between design (tape). The client sent the order back to us"
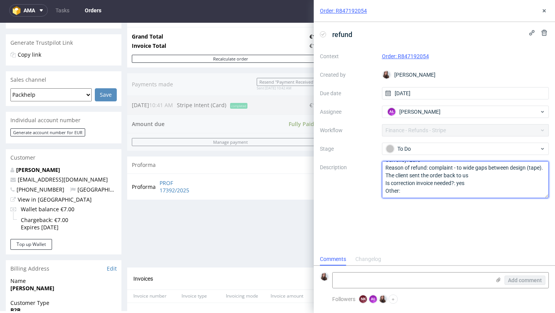
scroll to position [0, 0]
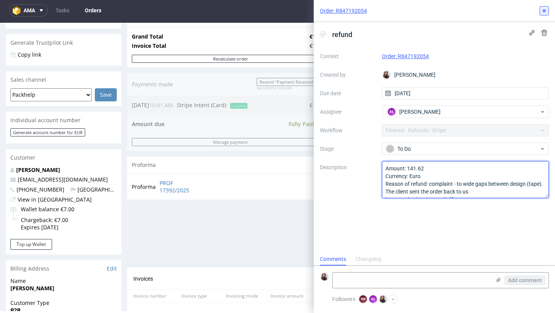
type textarea "Amount: 141.62 Currency: Euro Reason of refund: complaint - to wide gaps betwee…"
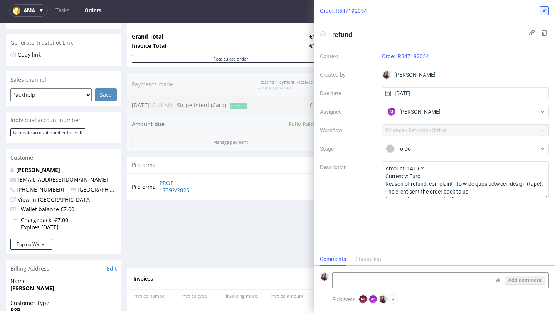
click at [542, 9] on icon at bounding box center [544, 11] width 6 height 6
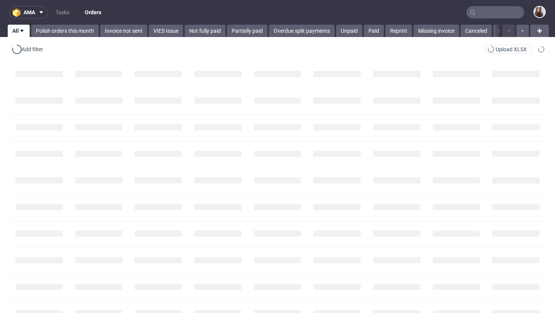
click at [484, 12] on input "text" at bounding box center [495, 12] width 58 height 12
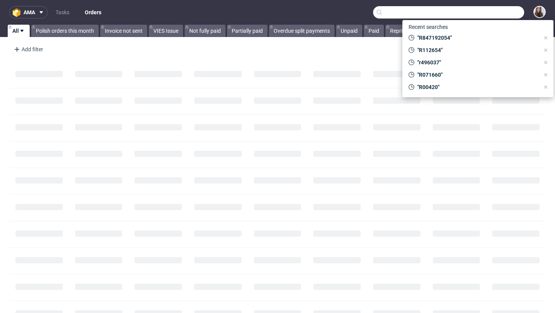
paste input "R264952436"
type input "R264952436"
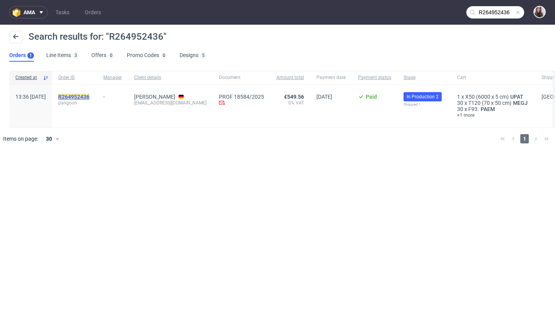
click at [89, 97] on mark "R264952436" at bounding box center [73, 97] width 31 height 6
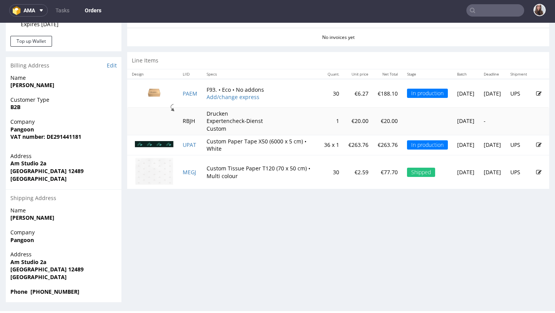
scroll to position [360, 0]
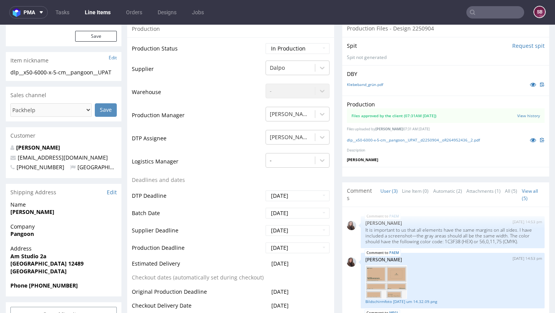
scroll to position [146, 0]
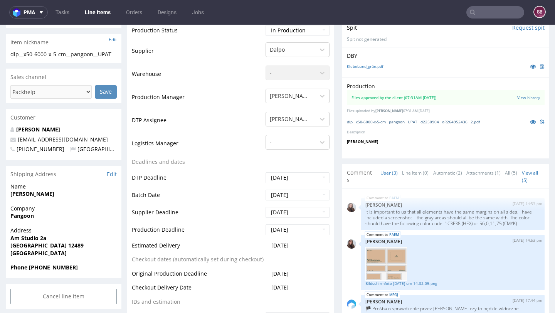
click at [404, 124] on link "dlp__x50-6000-x-5-cm__pangoon__UPAT__d2250904__oR264952436__2.pdf" at bounding box center [413, 121] width 133 height 5
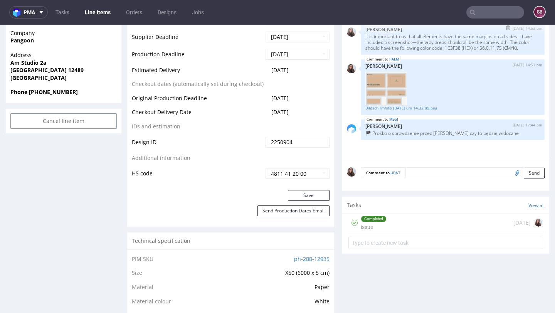
scroll to position [348, 0]
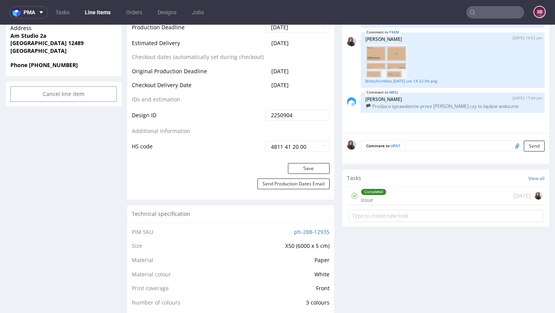
click at [378, 203] on div "Completed issue" at bounding box center [374, 196] width 26 height 18
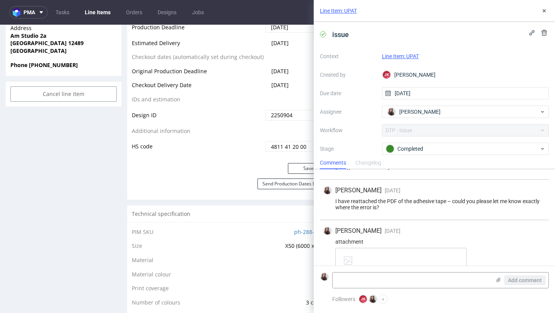
scroll to position [115, 0]
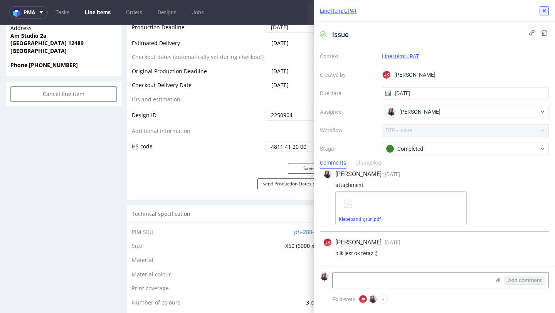
click at [541, 12] on icon at bounding box center [544, 11] width 6 height 6
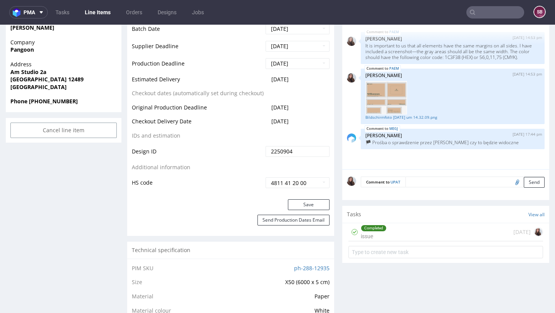
scroll to position [316, 0]
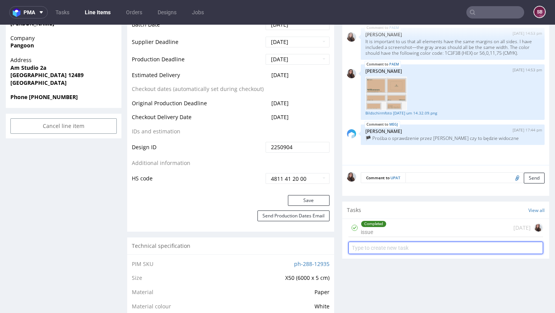
click at [377, 250] on input "text" at bounding box center [445, 248] width 195 height 12
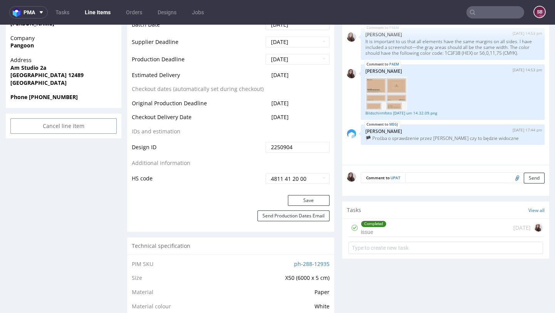
click at [370, 237] on div "Completed issue" at bounding box center [374, 228] width 26 height 18
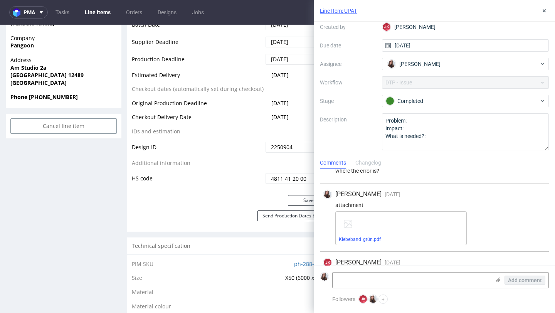
scroll to position [115, 0]
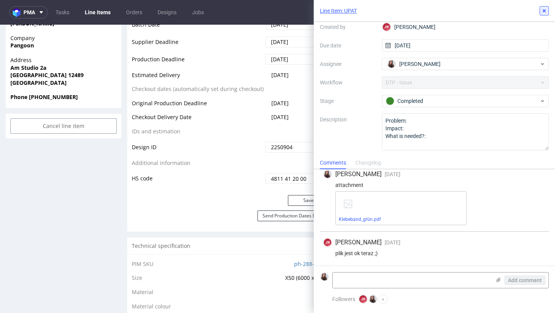
click at [543, 12] on use at bounding box center [543, 10] width 3 height 3
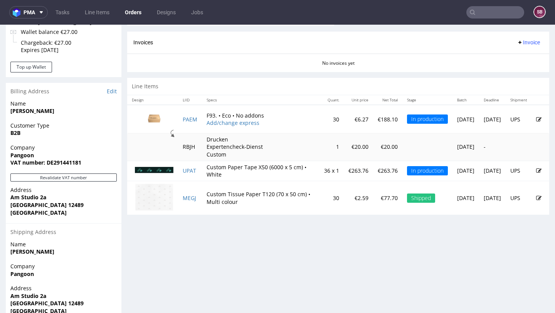
scroll to position [329, 0]
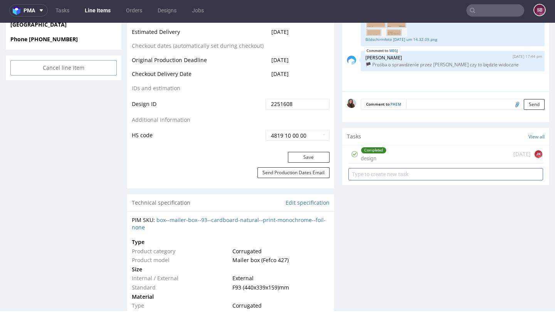
scroll to position [399, 0]
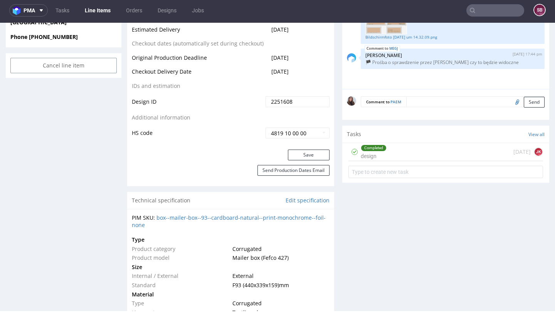
click at [391, 151] on div "Completed design 7 days ago JK" at bounding box center [445, 152] width 195 height 18
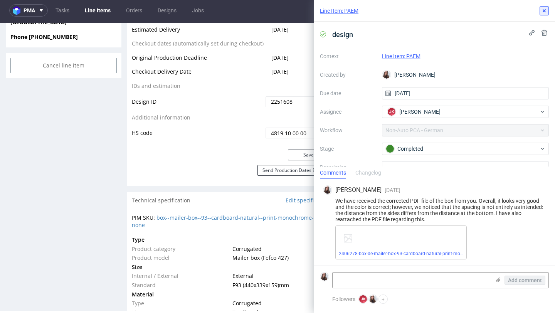
click at [544, 10] on icon at bounding box center [544, 11] width 6 height 6
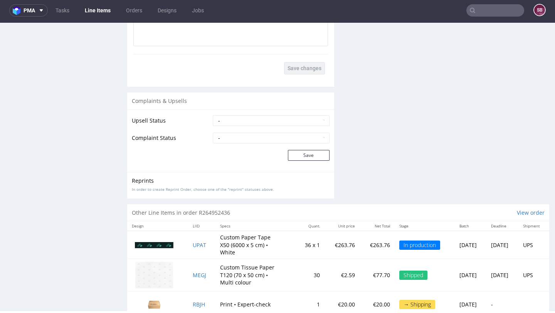
scroll to position [1166, 0]
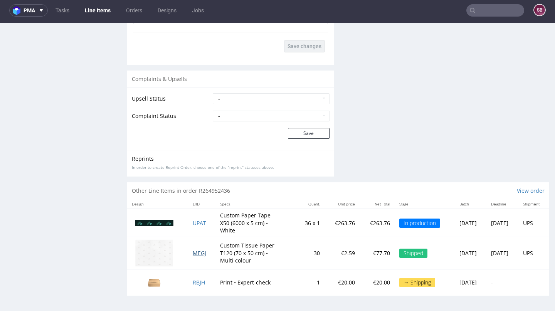
click at [196, 253] on span "MEGJ" at bounding box center [199, 252] width 13 height 7
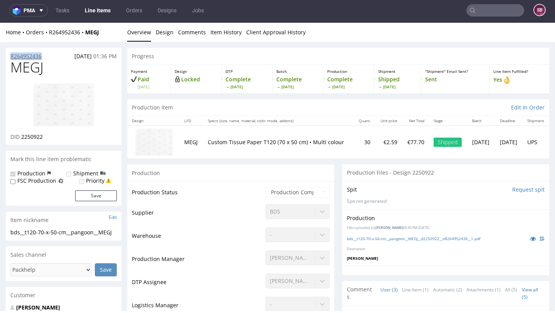
drag, startPoint x: 49, startPoint y: 55, endPoint x: 10, endPoint y: 56, distance: 38.5
click at [10, 56] on div "R264952436 02.09.2025 01:36 PM" at bounding box center [64, 54] width 116 height 12
copy p "R264952436"
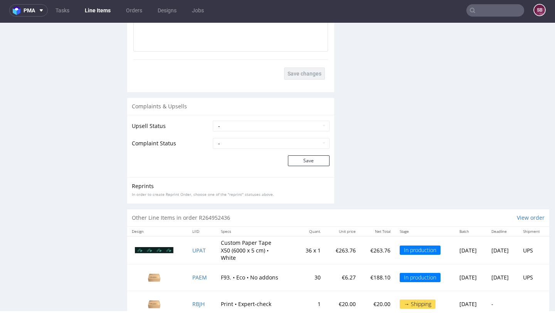
scroll to position [1085, 0]
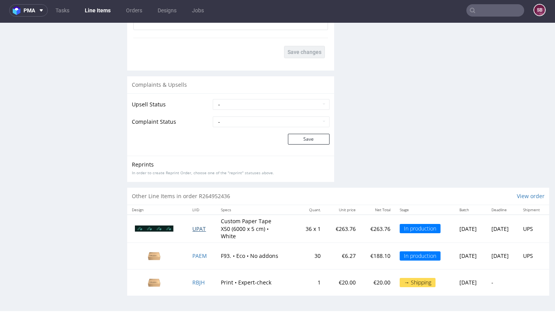
click at [193, 228] on span "UPAT" at bounding box center [198, 228] width 13 height 7
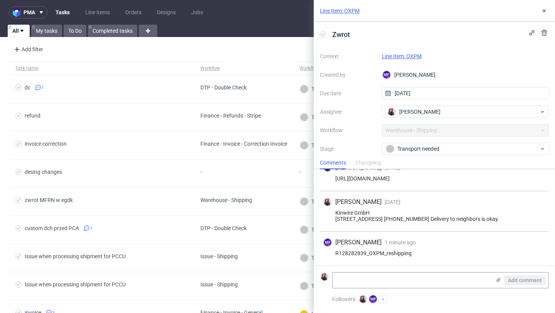
scroll to position [18, 0]
drag, startPoint x: 366, startPoint y: 251, endPoint x: 333, endPoint y: 252, distance: 32.8
click at [333, 252] on div "R128282839_OXPM_reshipping" at bounding box center [434, 253] width 223 height 6
copy div "R128282839"
click at [355, 10] on link "Line Item: OXPM" at bounding box center [340, 11] width 40 height 8
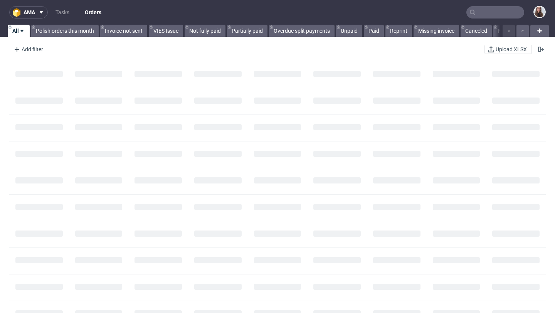
click at [475, 14] on input "text" at bounding box center [495, 12] width 58 height 12
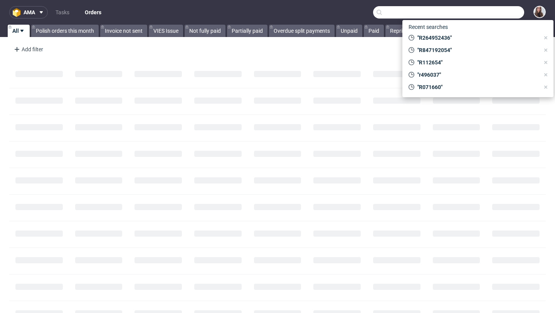
paste input "R128282839"
type input "R128282839"
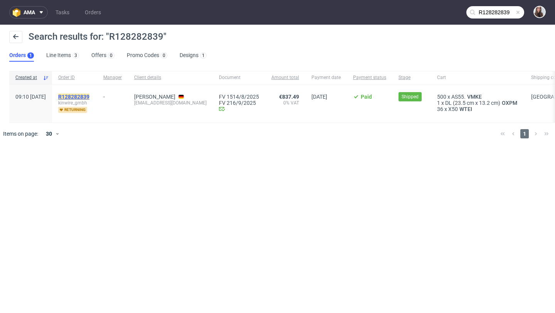
click at [89, 97] on mark "R128282839" at bounding box center [73, 97] width 31 height 6
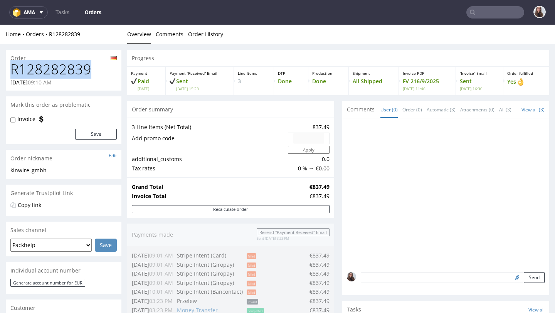
drag, startPoint x: 96, startPoint y: 69, endPoint x: 13, endPoint y: 72, distance: 83.3
click at [13, 72] on h1 "R128282839" at bounding box center [63, 69] width 106 height 15
copy h1 "R128282839"
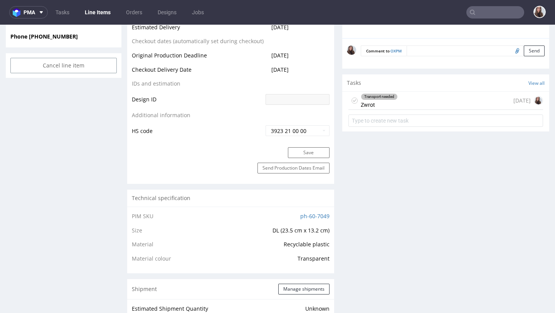
scroll to position [382, 0]
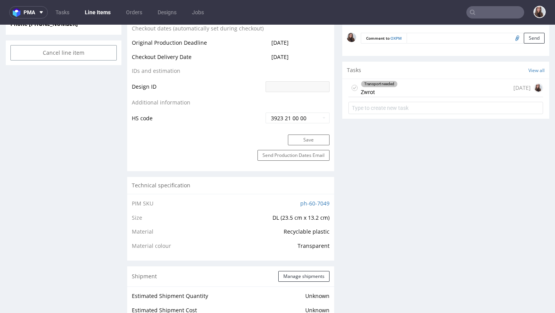
click at [416, 83] on div "Transport needed Zwrot [DATE]" at bounding box center [445, 88] width 195 height 18
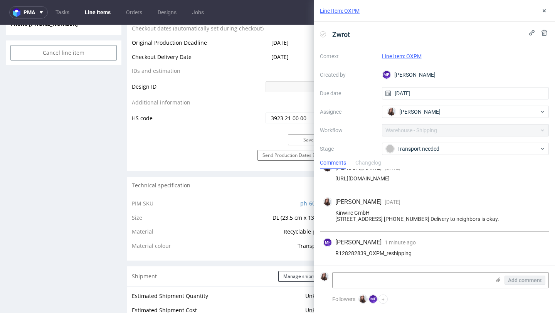
scroll to position [18, 0]
click at [543, 12] on icon at bounding box center [544, 11] width 6 height 6
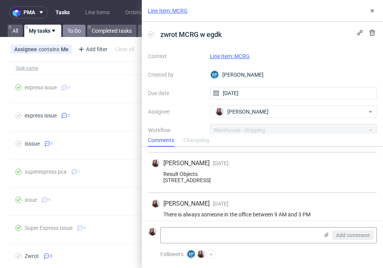
scroll to position [41, 0]
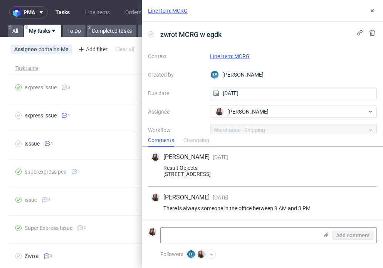
click at [256, 44] on div "zwrot MCRG w egdk Context Line Item: MCRG Created by EP [PERSON_NAME] Due date …" at bounding box center [262, 78] width 241 height 112
click at [183, 10] on link "Line Item: MCRG" at bounding box center [168, 11] width 40 height 8
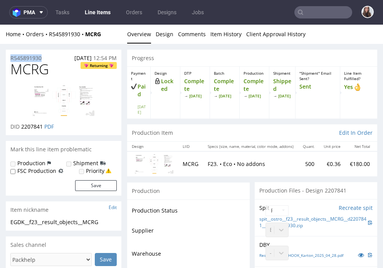
drag, startPoint x: 47, startPoint y: 54, endPoint x: 10, endPoint y: 55, distance: 36.6
click at [10, 55] on div "R545891930 [DATE] 12:54 PM" at bounding box center [64, 56] width 116 height 12
copy p "R545891930"
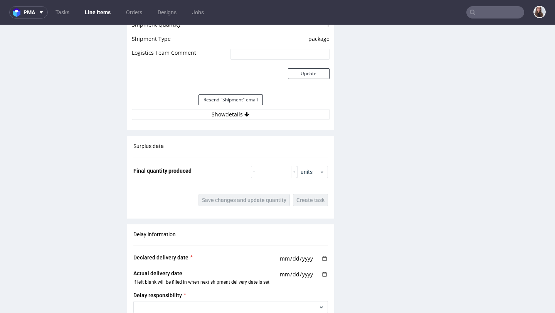
scroll to position [846, 0]
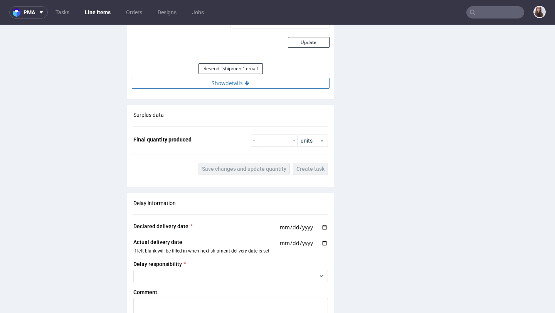
click at [252, 85] on button "Show details" at bounding box center [231, 83] width 198 height 11
